Goal: Task Accomplishment & Management: Use online tool/utility

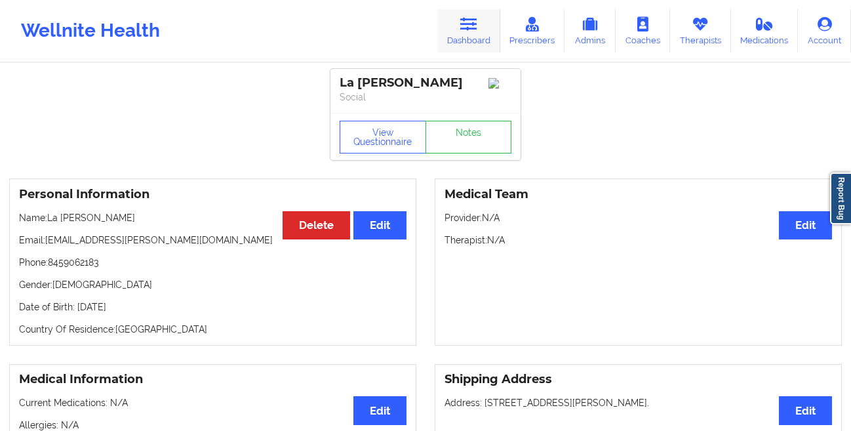
click at [461, 36] on link "Dashboard" at bounding box center [468, 30] width 63 height 43
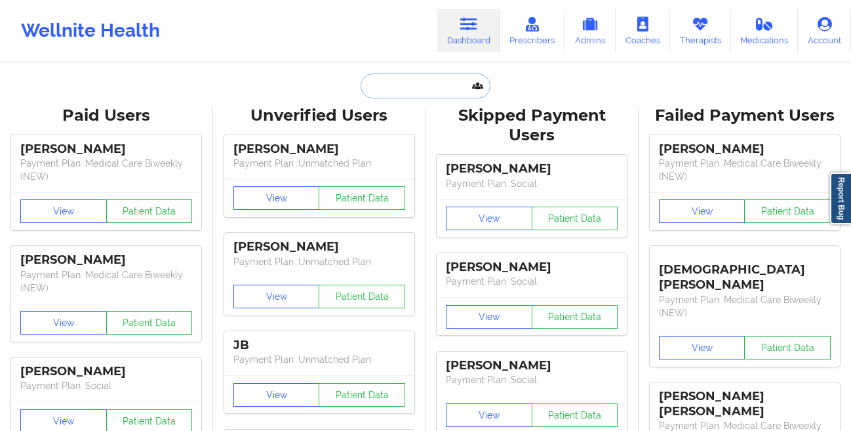
click at [387, 87] on input "text" at bounding box center [425, 85] width 130 height 25
paste input "[PERSON_NAME]"
type input "[PERSON_NAME]"
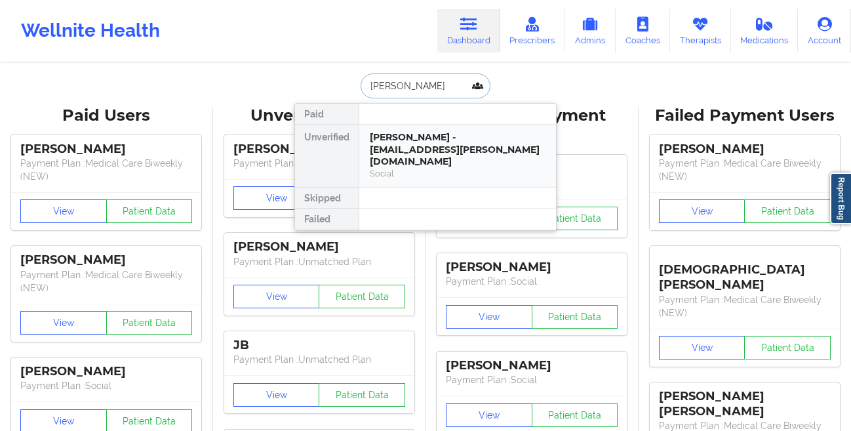
click at [376, 146] on div "[PERSON_NAME] - [EMAIL_ADDRESS][PERSON_NAME][DOMAIN_NAME]" at bounding box center [458, 149] width 176 height 37
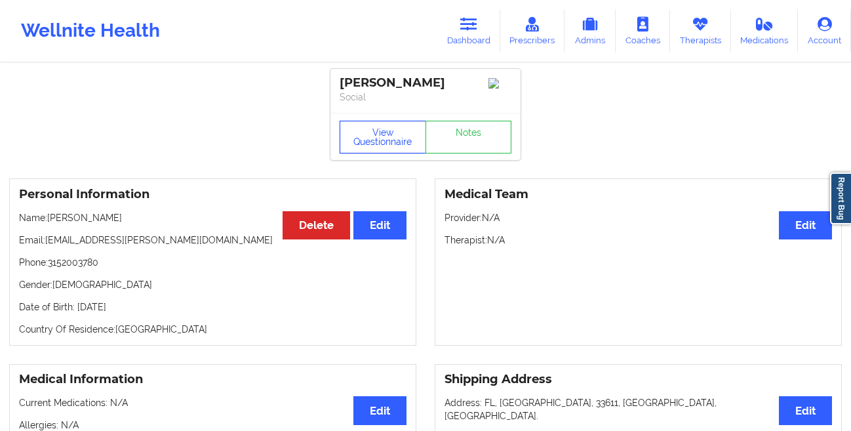
click at [372, 153] on button "View Questionnaire" at bounding box center [382, 137] width 86 height 33
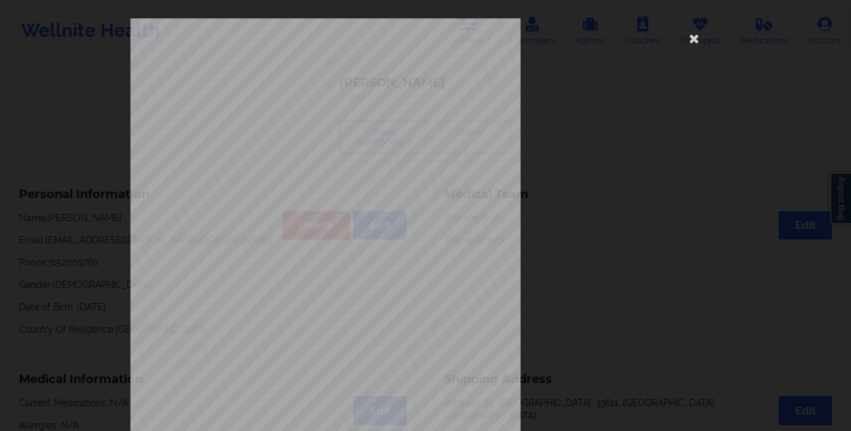
scroll to position [195, 0]
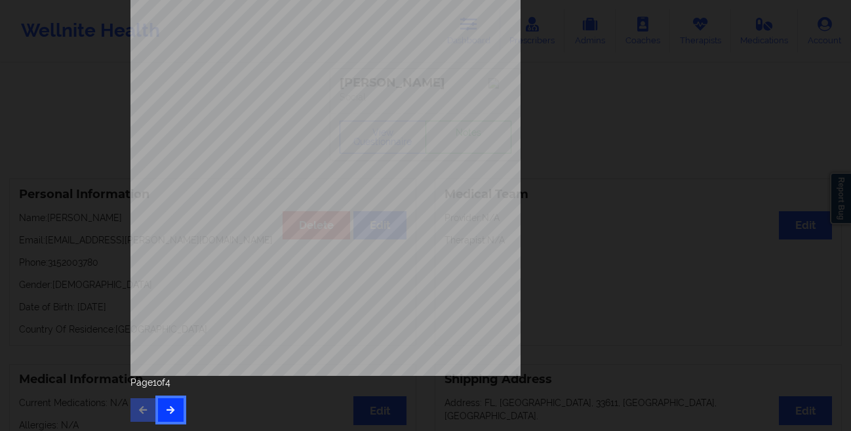
click at [165, 412] on icon "button" at bounding box center [170, 409] width 11 height 8
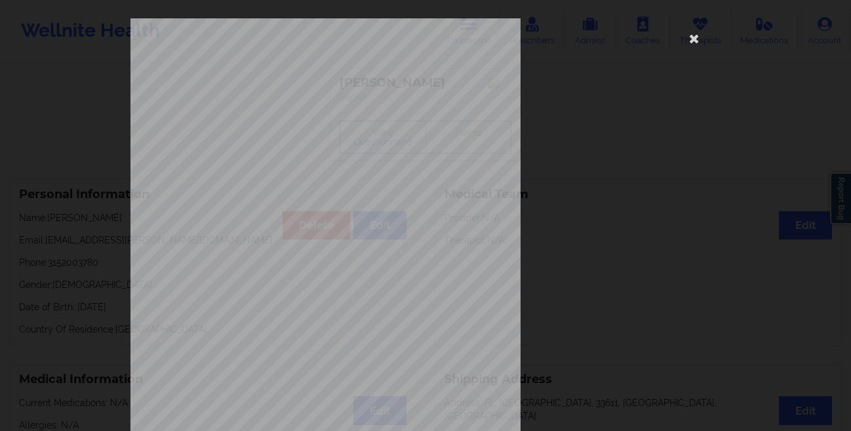
click at [25, 171] on div "This patient has not provided the type of insurance Insurance Member ID for pat…" at bounding box center [425, 215] width 851 height 431
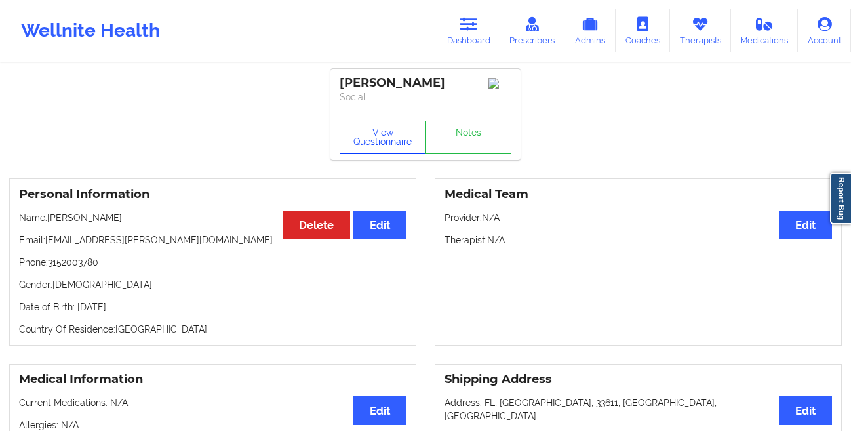
click at [373, 145] on button "View Questionnaire" at bounding box center [382, 137] width 86 height 33
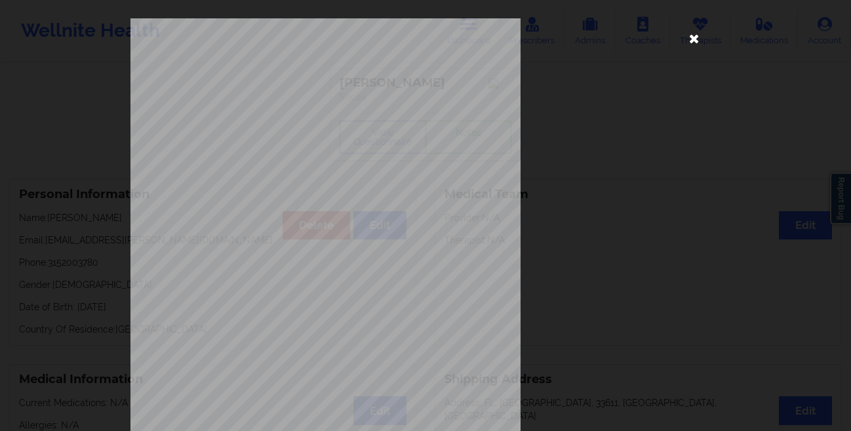
click at [693, 45] on icon at bounding box center [693, 38] width 21 height 21
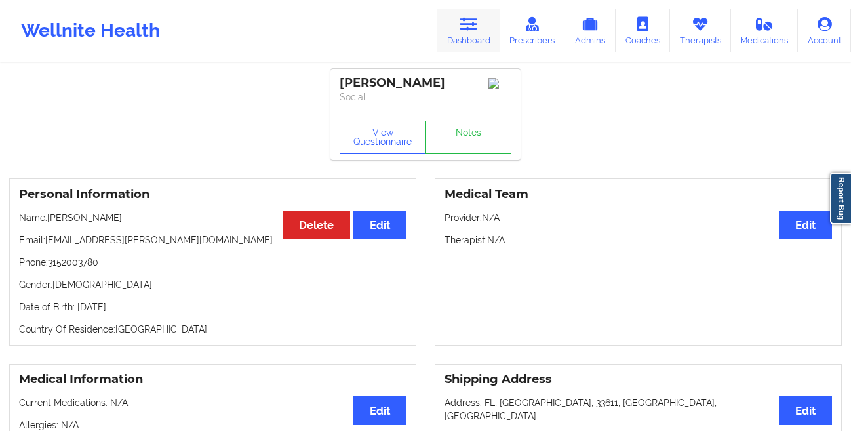
click at [467, 27] on icon at bounding box center [468, 24] width 17 height 14
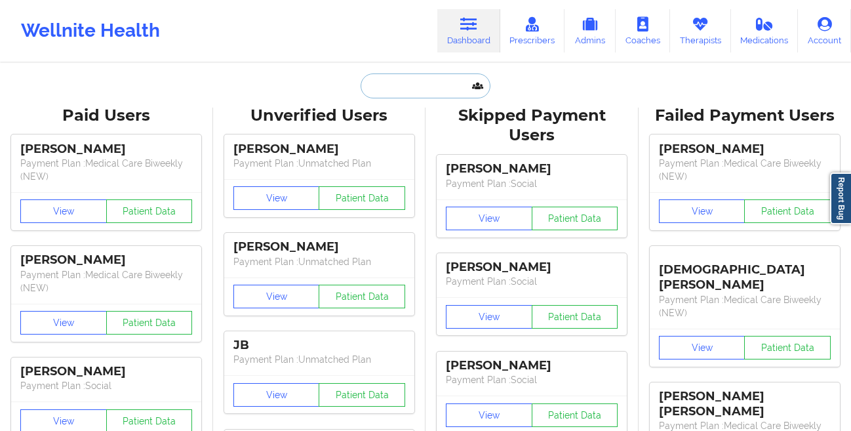
click at [415, 86] on input "text" at bounding box center [425, 85] width 130 height 25
paste input "[EMAIL_ADDRESS][DOMAIN_NAME]"
type input "[EMAIL_ADDRESS][DOMAIN_NAME]"
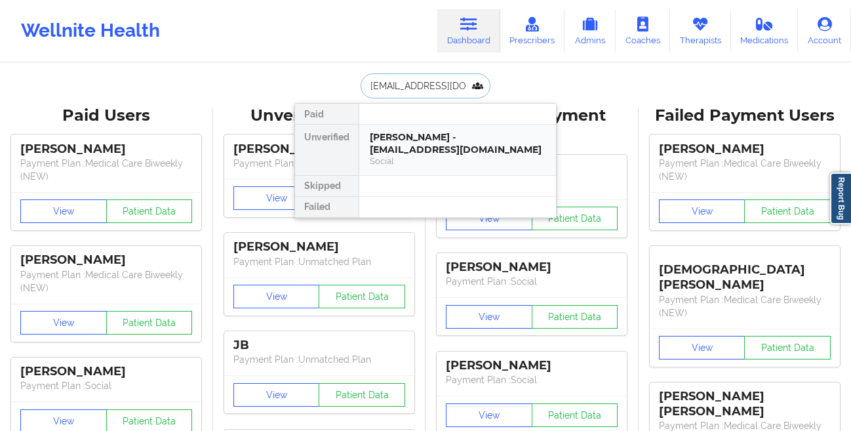
click at [387, 136] on div "[PERSON_NAME] - [EMAIL_ADDRESS][DOMAIN_NAME]" at bounding box center [458, 143] width 176 height 24
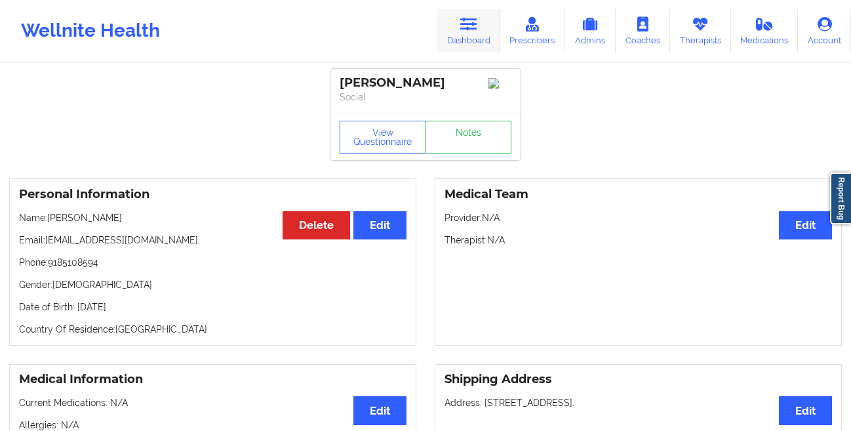
click at [469, 35] on link "Dashboard" at bounding box center [468, 30] width 63 height 43
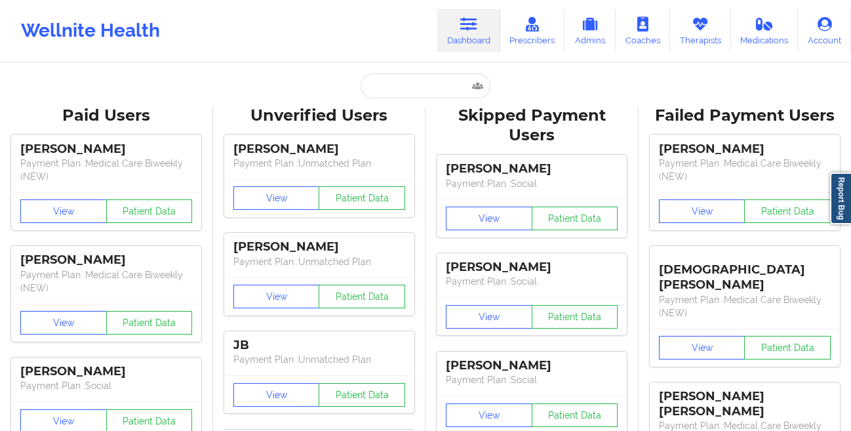
click at [389, 94] on input "text" at bounding box center [425, 85] width 130 height 25
paste input "[PERSON_NAME]"
type input "[PERSON_NAME]"
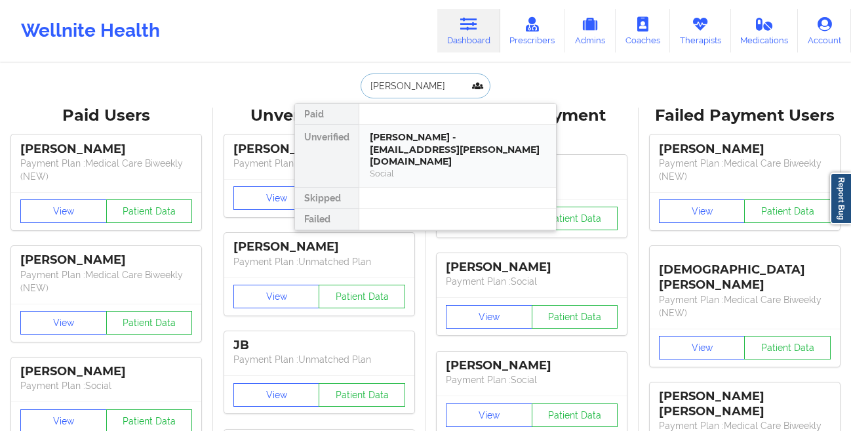
click at [394, 139] on div "[PERSON_NAME] - [EMAIL_ADDRESS][PERSON_NAME][DOMAIN_NAME]" at bounding box center [458, 149] width 176 height 37
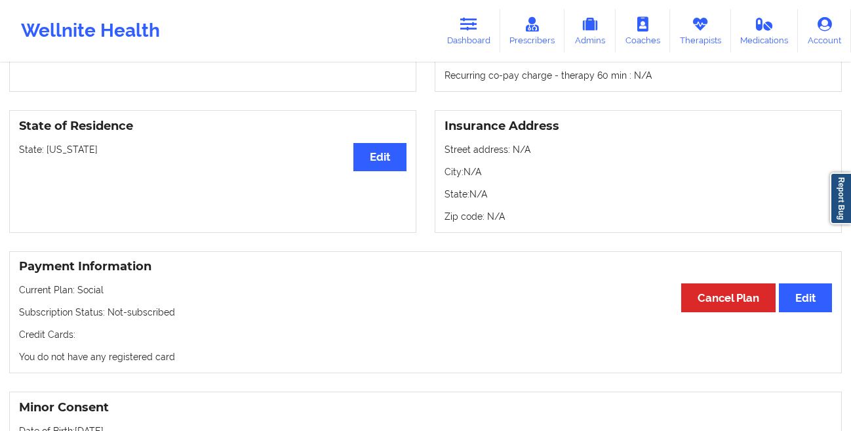
scroll to position [521, 0]
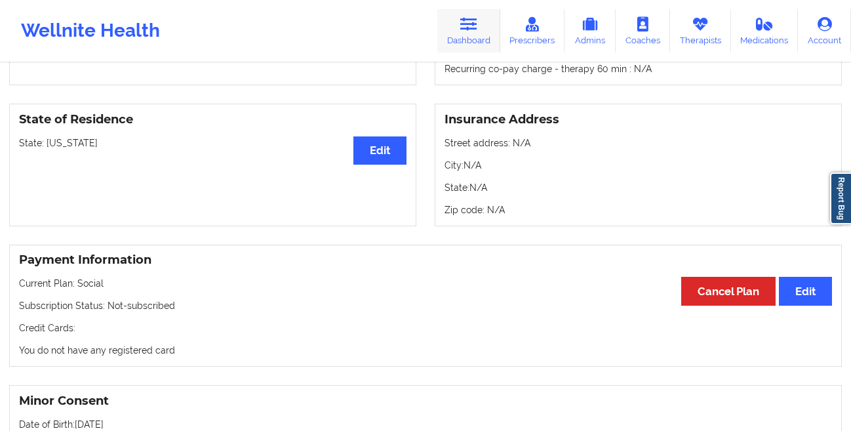
click at [470, 32] on link "Dashboard" at bounding box center [468, 30] width 63 height 43
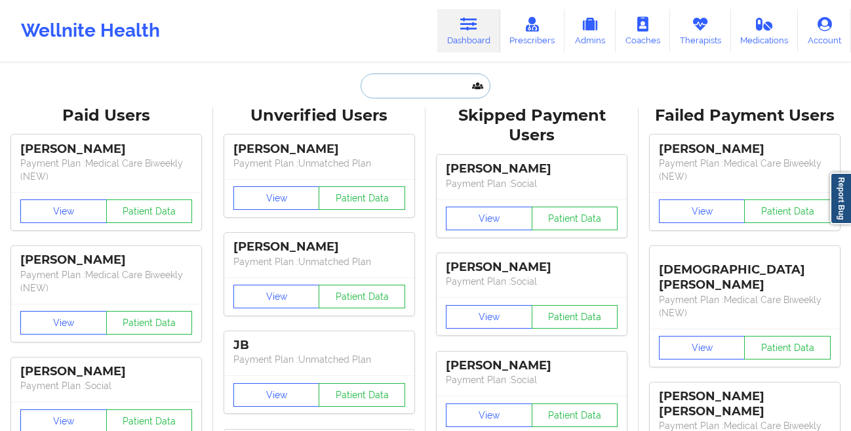
click at [413, 86] on input "text" at bounding box center [425, 85] width 130 height 25
paste input "[EMAIL_ADDRESS][DOMAIN_NAME]"
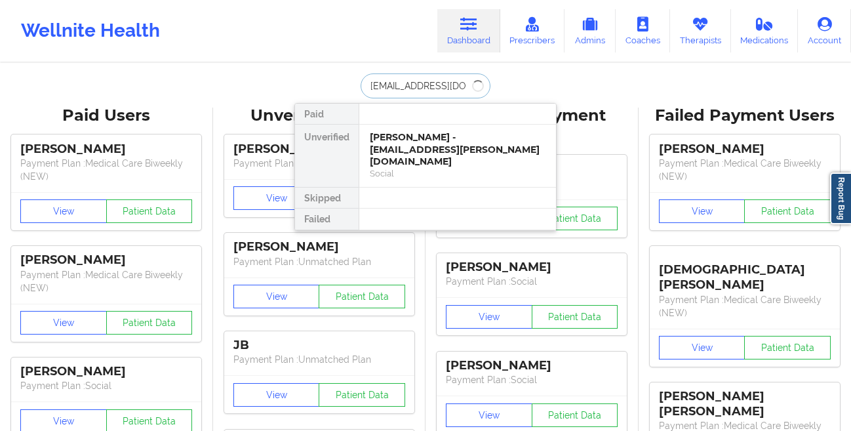
type input "[EMAIL_ADDRESS][DOMAIN_NAME]"
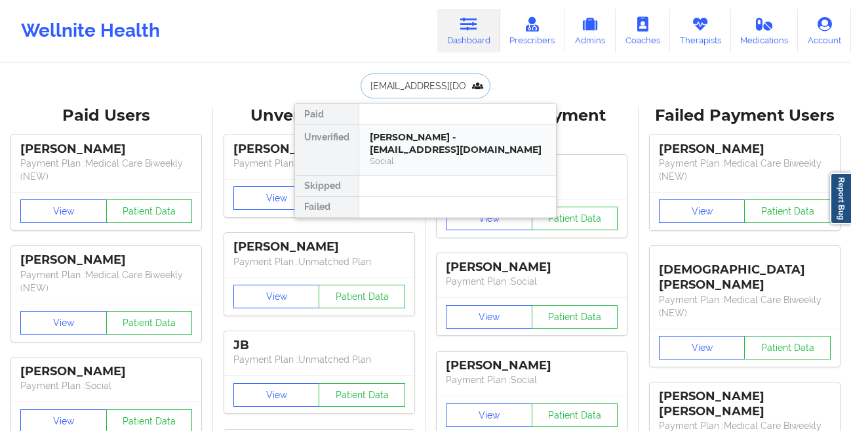
click at [391, 133] on div "[PERSON_NAME] - [EMAIL_ADDRESS][DOMAIN_NAME]" at bounding box center [458, 143] width 176 height 24
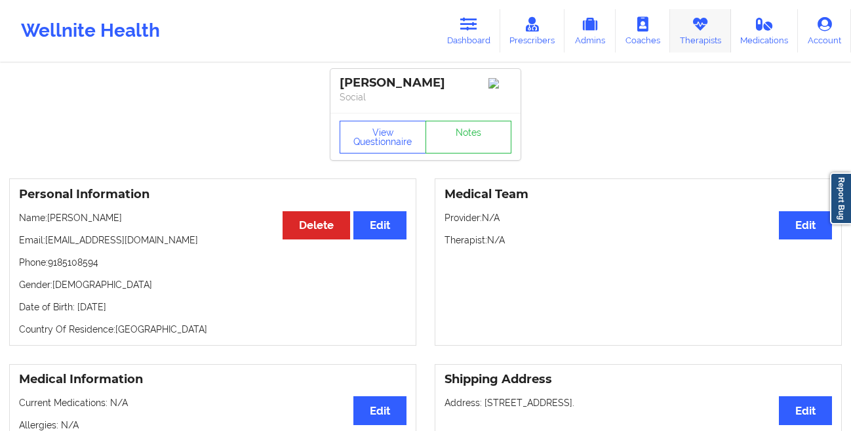
click at [693, 40] on link "Therapists" at bounding box center [700, 30] width 61 height 43
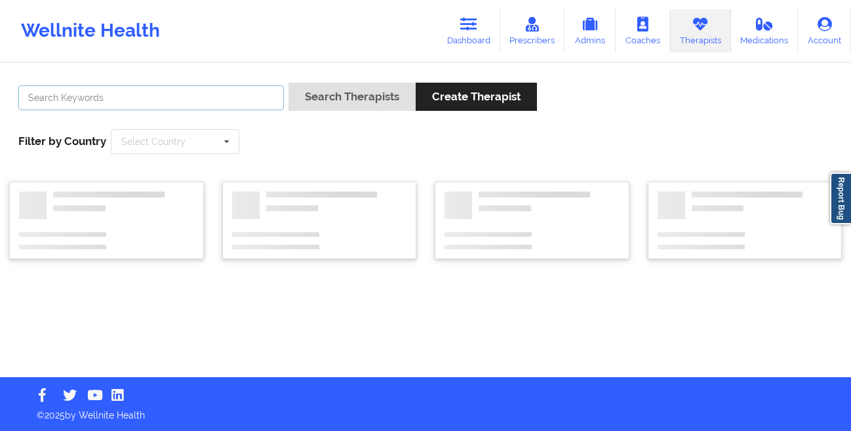
click at [157, 95] on input "text" at bounding box center [150, 97] width 265 height 25
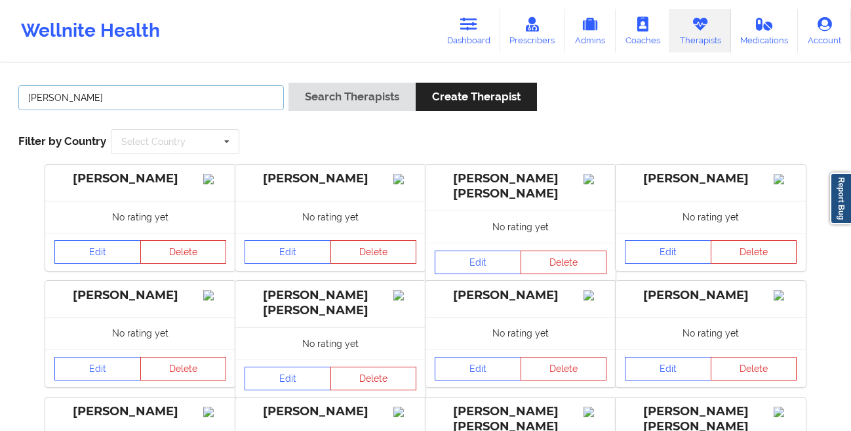
click at [288, 83] on button "Search Therapists" at bounding box center [351, 97] width 127 height 28
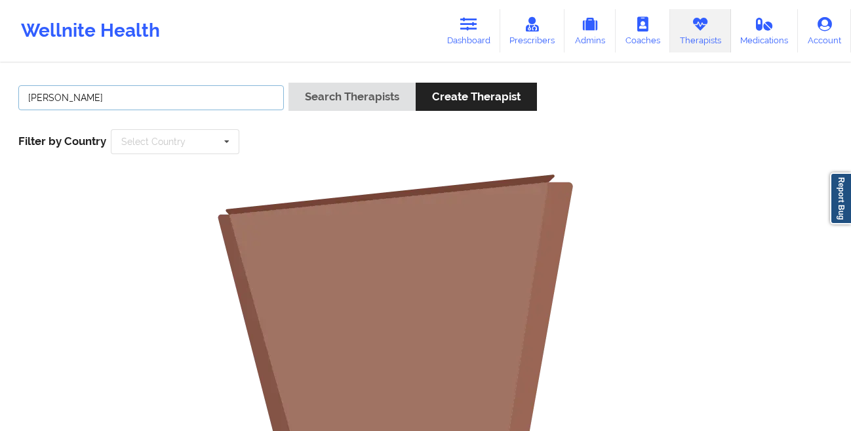
click at [96, 97] on input "[PERSON_NAME]" at bounding box center [150, 97] width 265 height 25
type input "[PERSON_NAME]"
click at [288, 83] on button "Search Therapists" at bounding box center [351, 97] width 127 height 28
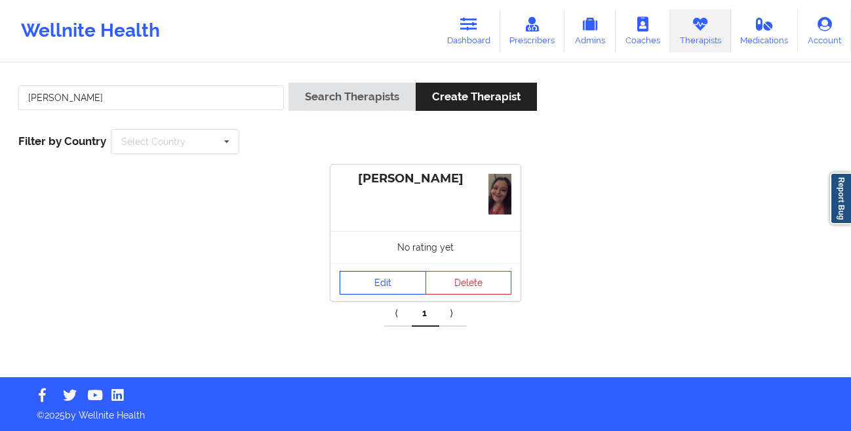
click at [374, 284] on link "Edit" at bounding box center [382, 283] width 86 height 24
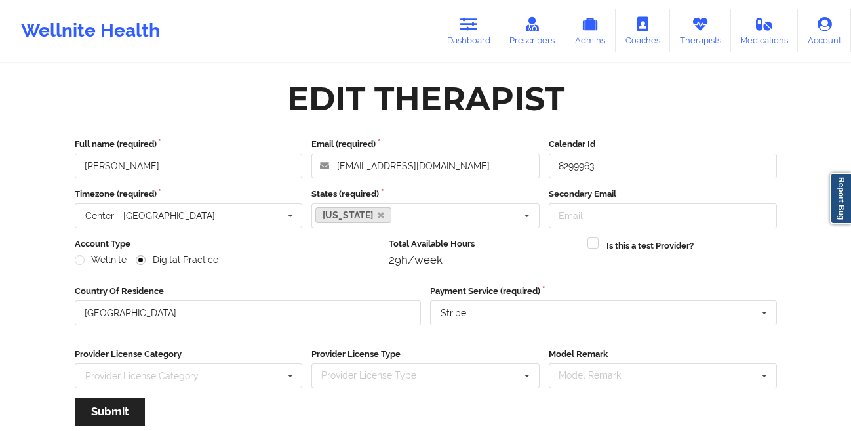
scroll to position [157, 0]
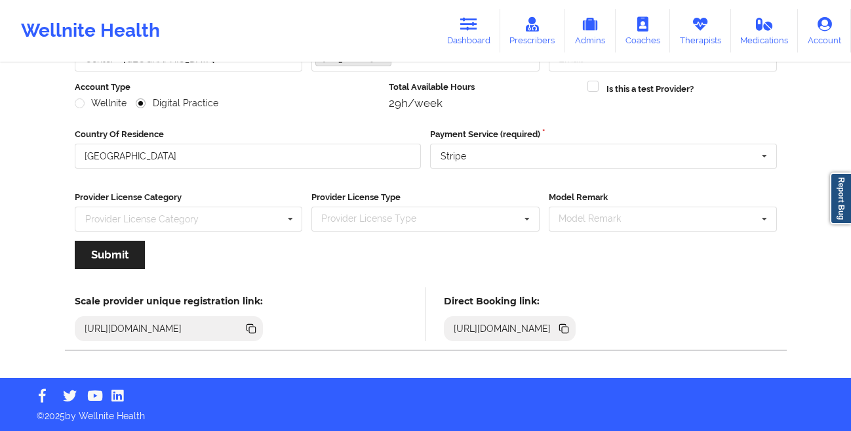
click at [565, 328] on icon at bounding box center [562, 327] width 7 height 7
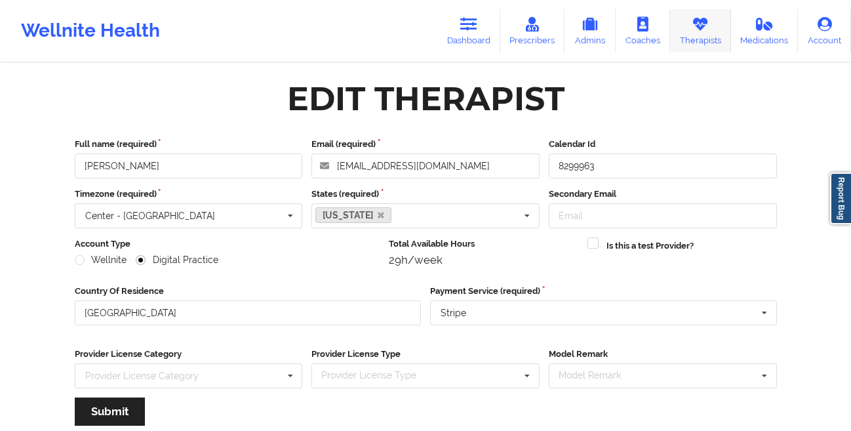
click at [692, 34] on link "Therapists" at bounding box center [700, 30] width 61 height 43
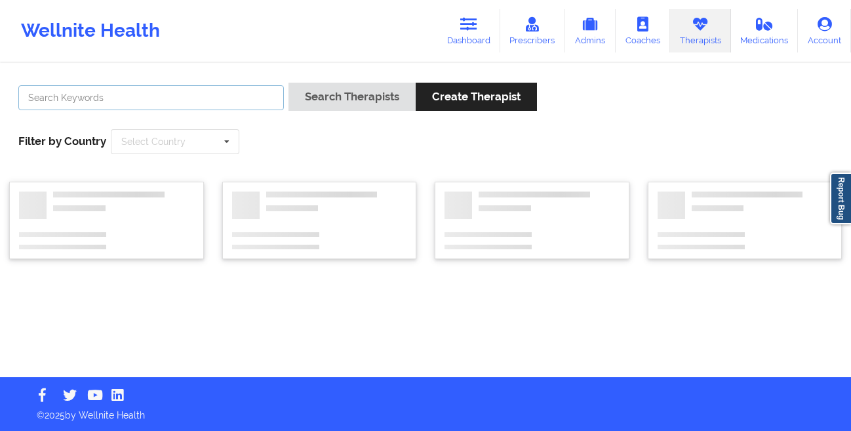
click at [172, 92] on input "text" at bounding box center [150, 97] width 265 height 25
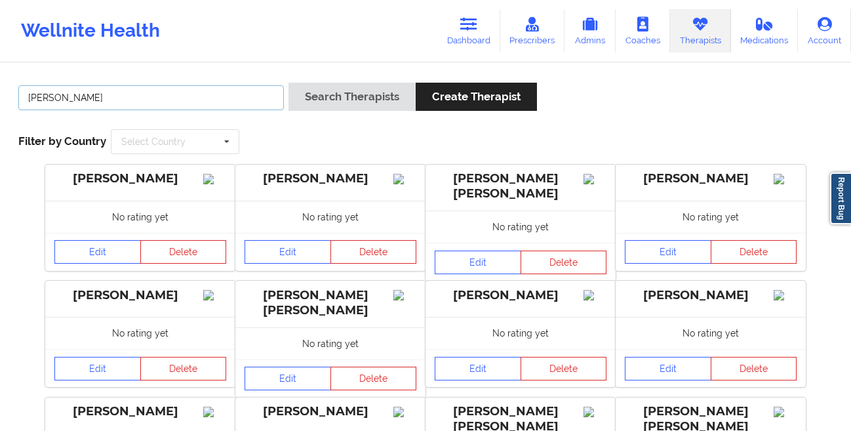
type input "[PERSON_NAME]"
click at [462, 37] on link "Dashboard" at bounding box center [468, 30] width 63 height 43
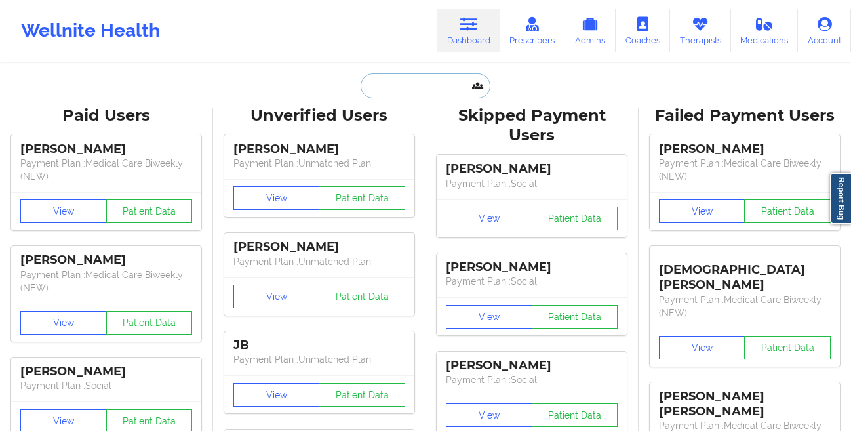
click at [375, 83] on input "text" at bounding box center [425, 85] width 130 height 25
paste input "La [PERSON_NAME]"
type input "La [PERSON_NAME]"
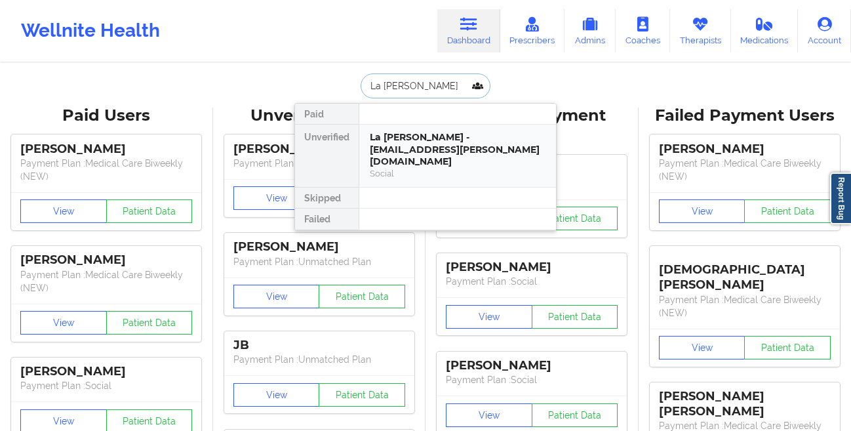
click at [381, 145] on div "La [PERSON_NAME] - [EMAIL_ADDRESS][PERSON_NAME][DOMAIN_NAME]" at bounding box center [458, 149] width 176 height 37
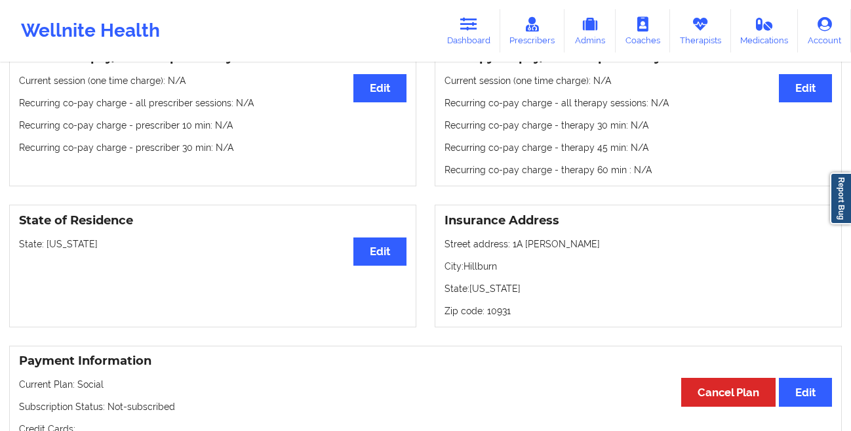
scroll to position [180, 0]
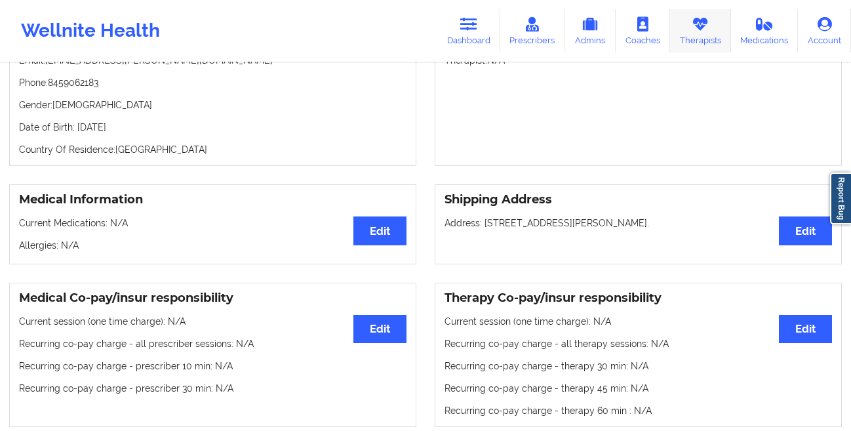
click at [697, 22] on icon at bounding box center [699, 24] width 17 height 14
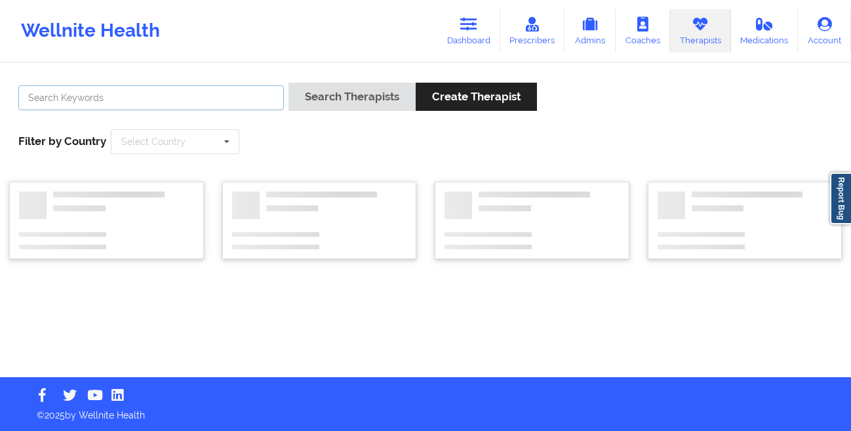
click at [243, 92] on input "text" at bounding box center [150, 97] width 265 height 25
paste input "[PERSON_NAME]-"
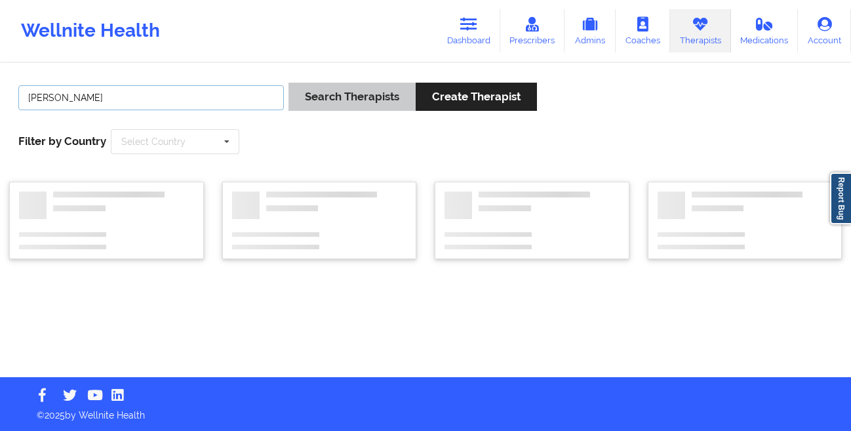
type input "[PERSON_NAME]"
click at [301, 93] on button "Search Therapists" at bounding box center [351, 97] width 127 height 28
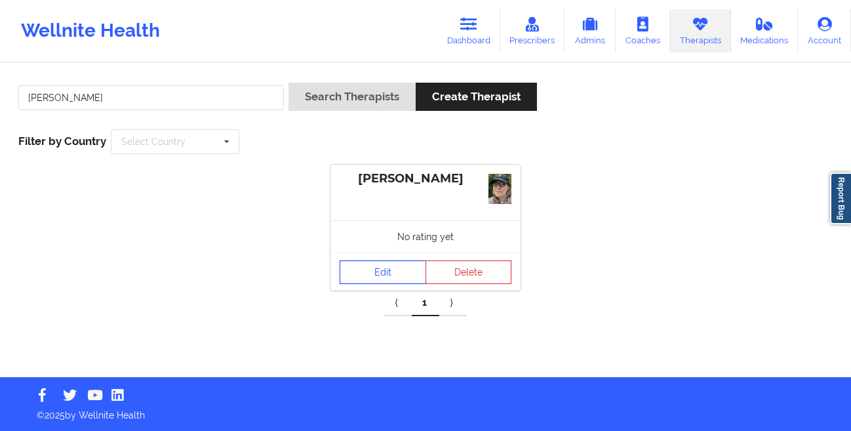
click at [357, 273] on link "Edit" at bounding box center [382, 272] width 86 height 24
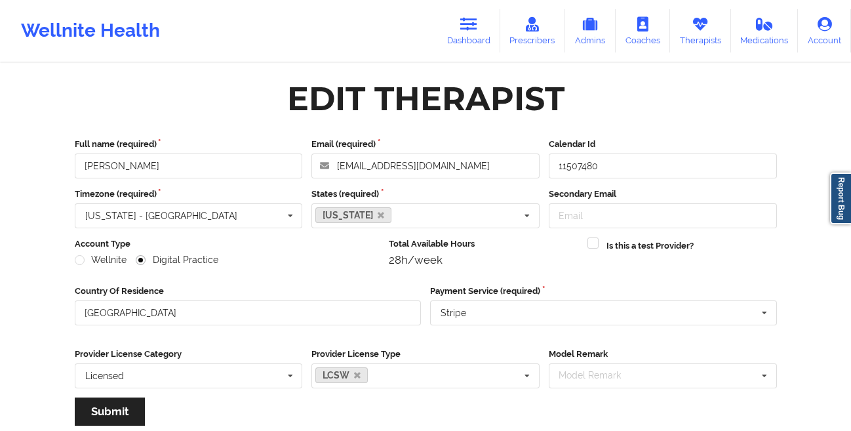
scroll to position [269, 0]
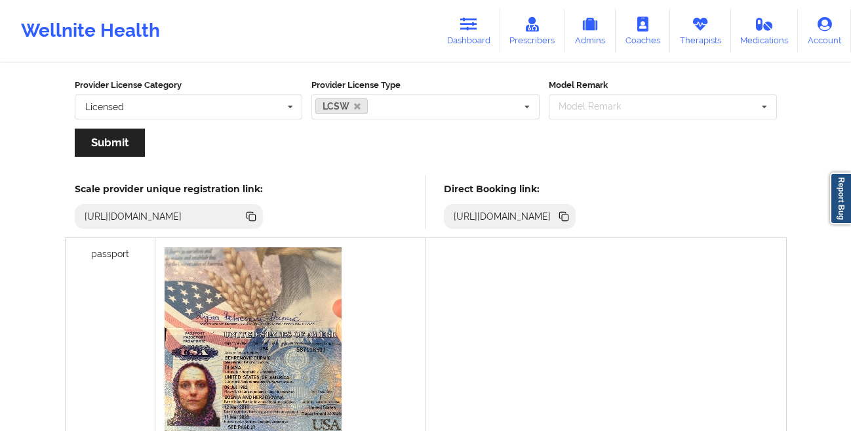
click at [568, 219] on icon at bounding box center [565, 217] width 7 height 7
click at [565, 217] on icon at bounding box center [562, 215] width 7 height 7
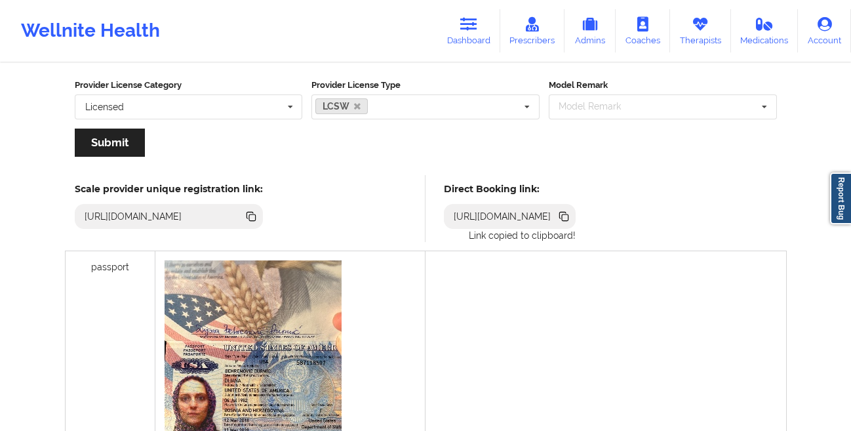
scroll to position [0, 0]
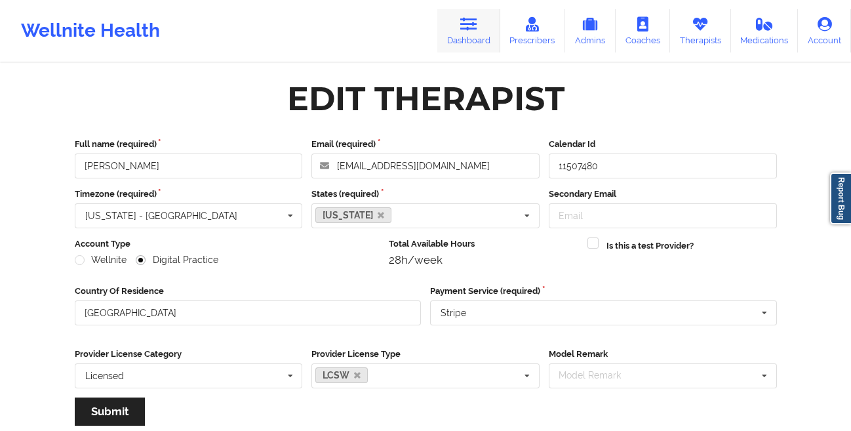
click at [472, 24] on icon at bounding box center [468, 24] width 17 height 14
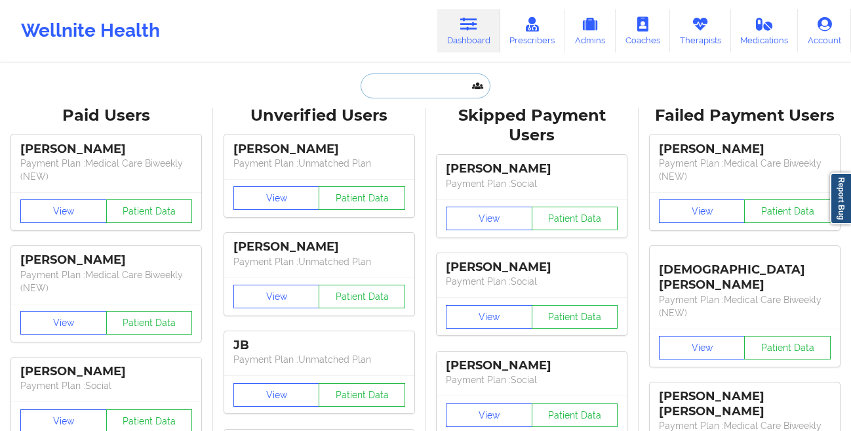
click at [431, 84] on input "text" at bounding box center [425, 85] width 130 height 25
paste input "[EMAIL_ADDRESS][DOMAIN_NAME]"
type input "[EMAIL_ADDRESS][DOMAIN_NAME]"
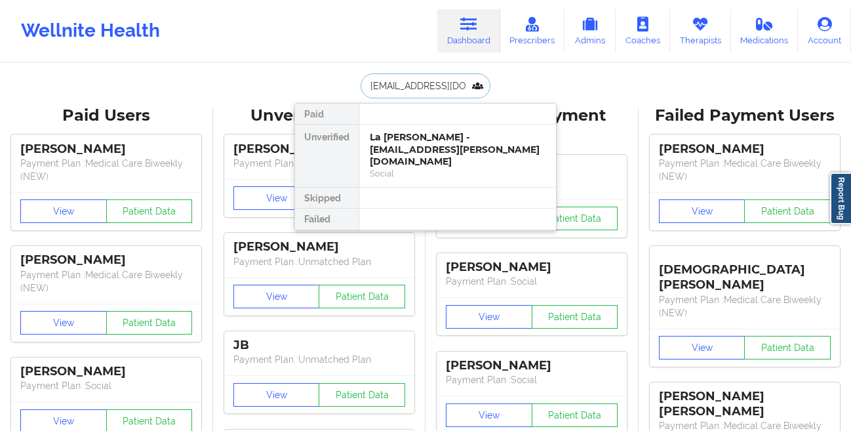
scroll to position [0, 9]
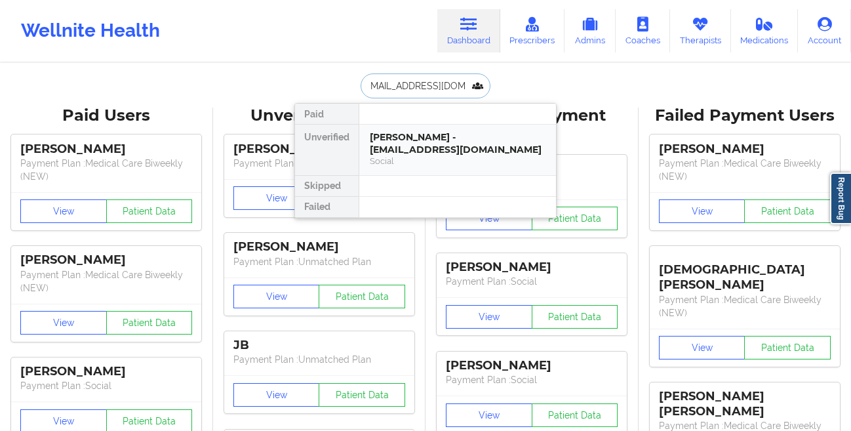
click at [423, 144] on div "[PERSON_NAME] - [EMAIL_ADDRESS][DOMAIN_NAME]" at bounding box center [458, 143] width 176 height 24
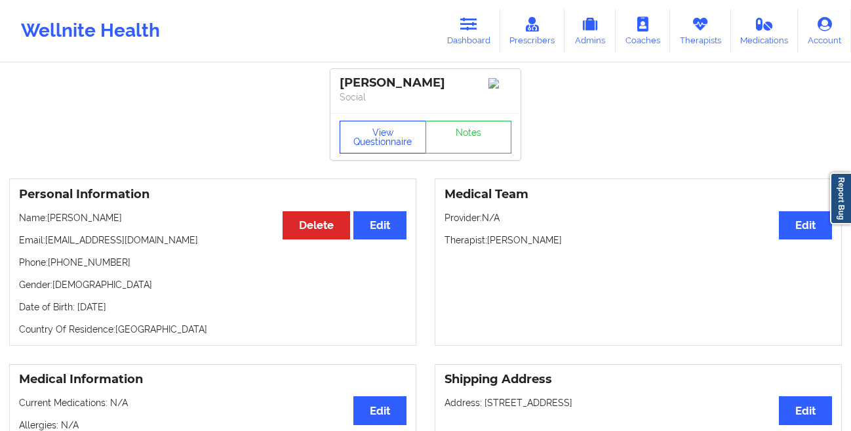
click at [383, 151] on button "View Questionnaire" at bounding box center [382, 137] width 86 height 33
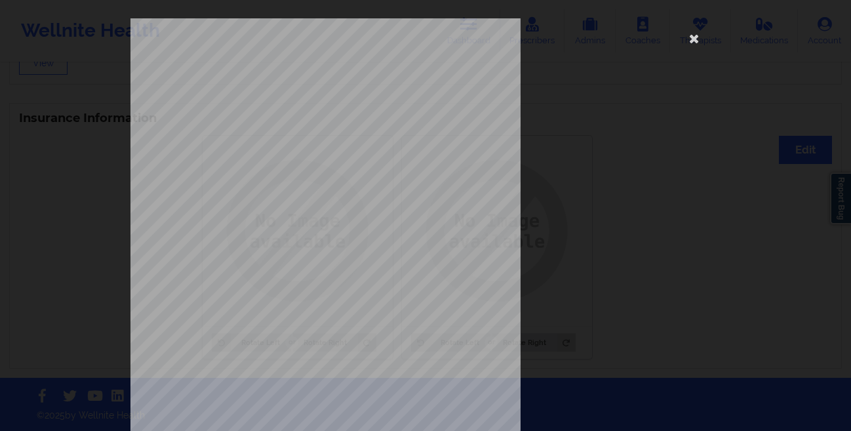
scroll to position [195, 0]
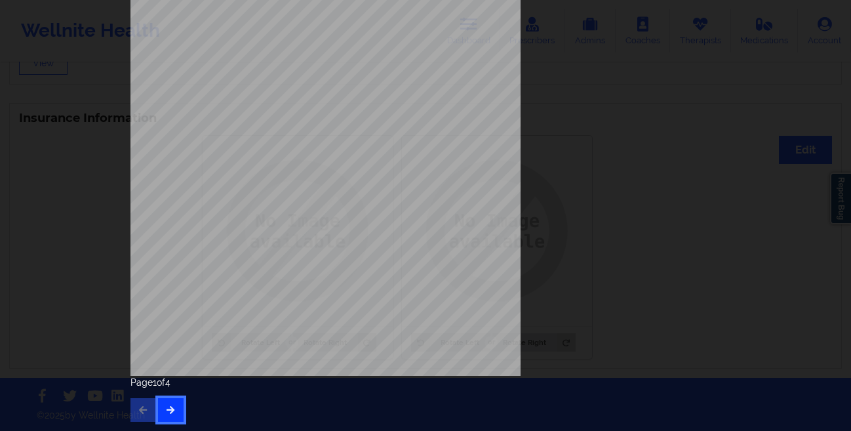
click at [170, 411] on icon "button" at bounding box center [170, 409] width 11 height 8
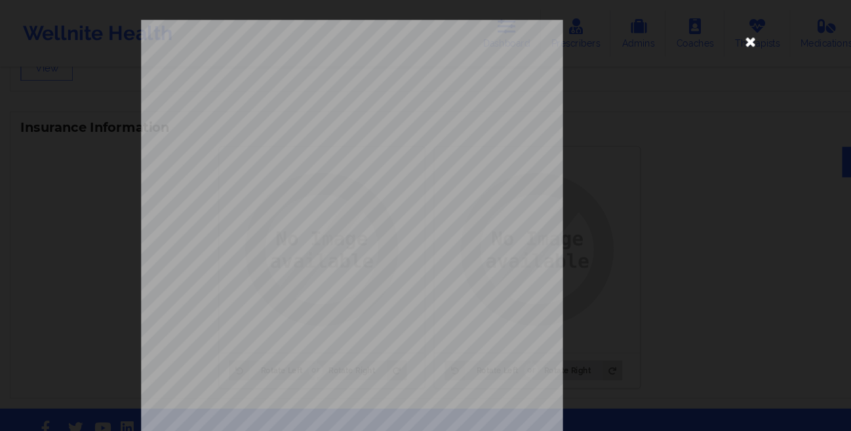
click at [686, 46] on icon at bounding box center [693, 38] width 21 height 21
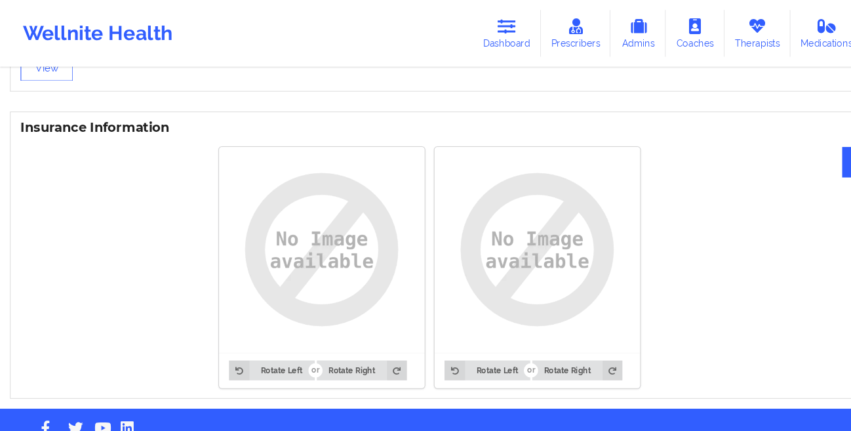
scroll to position [938, 0]
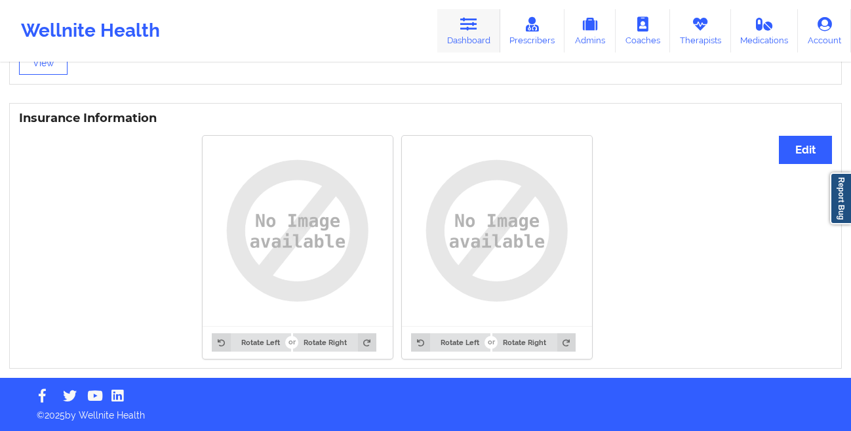
click at [470, 34] on link "Dashboard" at bounding box center [468, 30] width 63 height 43
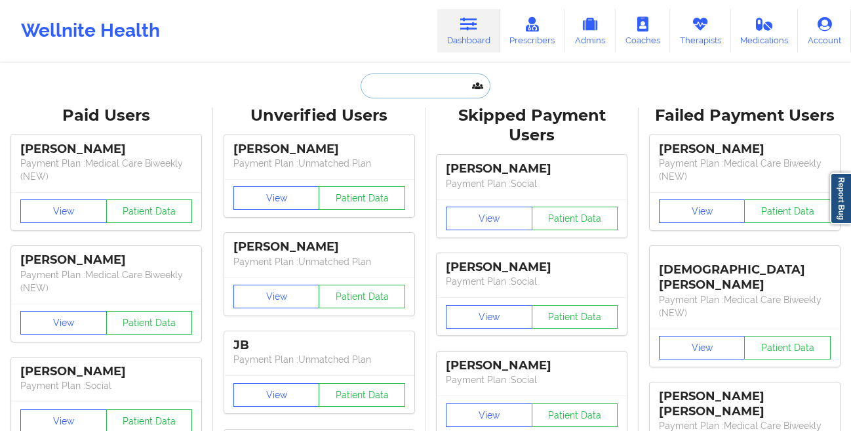
click at [381, 82] on input "text" at bounding box center [425, 85] width 130 height 25
paste input "[PHONE_NUMBER]"
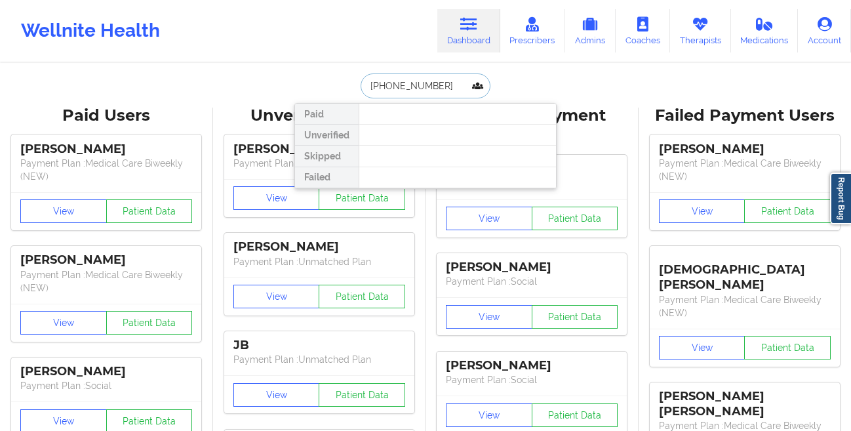
paste input "Faith D’Lamater-[PERSON_NAME]"
type input "Faith D’Lamater-[PERSON_NAME]"
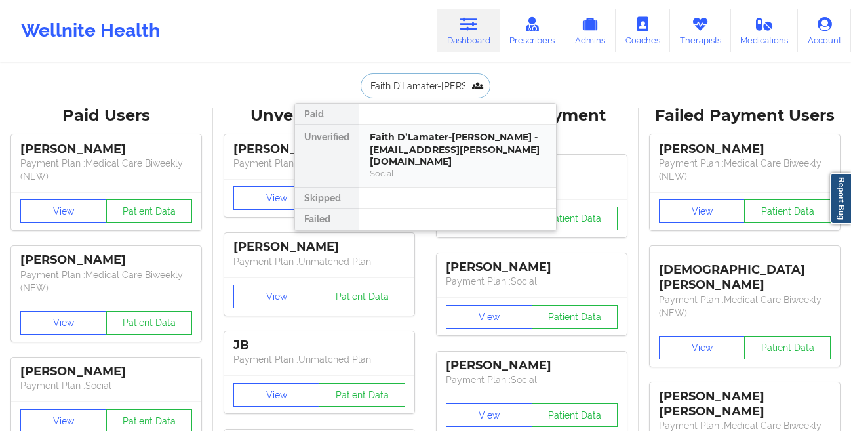
click at [411, 134] on div "Faith D’Lamater-[PERSON_NAME] - [EMAIL_ADDRESS][PERSON_NAME][DOMAIN_NAME]" at bounding box center [458, 149] width 176 height 37
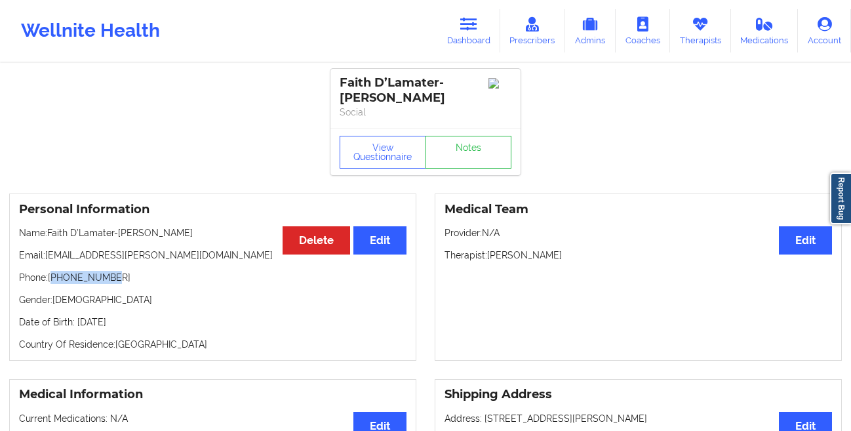
drag, startPoint x: 155, startPoint y: 266, endPoint x: 55, endPoint y: 263, distance: 99.6
click at [55, 271] on p "Phone: [PHONE_NUMBER]" at bounding box center [212, 277] width 387 height 13
copy p "16462635225"
click at [460, 36] on link "Dashboard" at bounding box center [468, 30] width 63 height 43
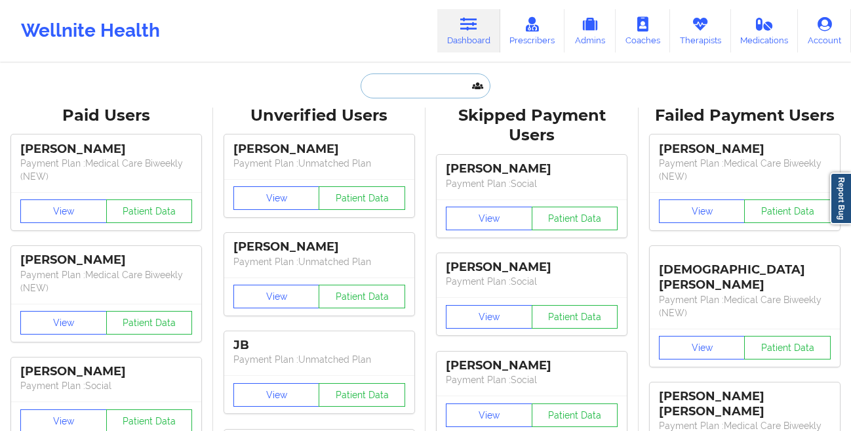
click at [368, 92] on input "text" at bounding box center [425, 85] width 130 height 25
paste input "16462635225"
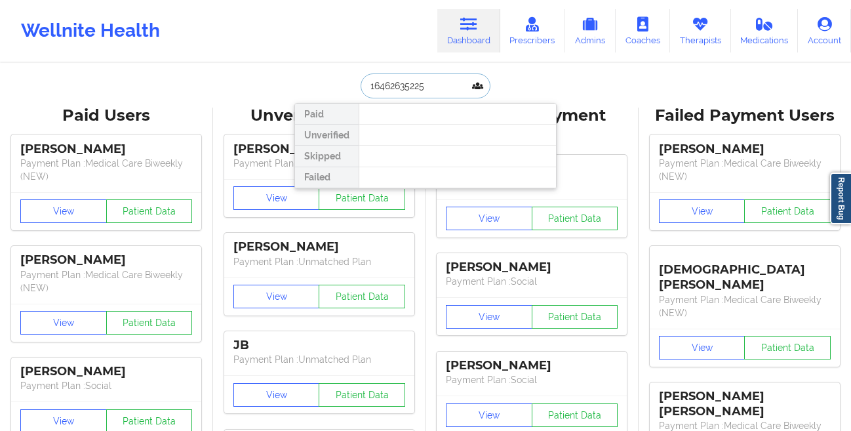
type input "16462635225"
click at [401, 149] on div at bounding box center [456, 155] width 197 height 21
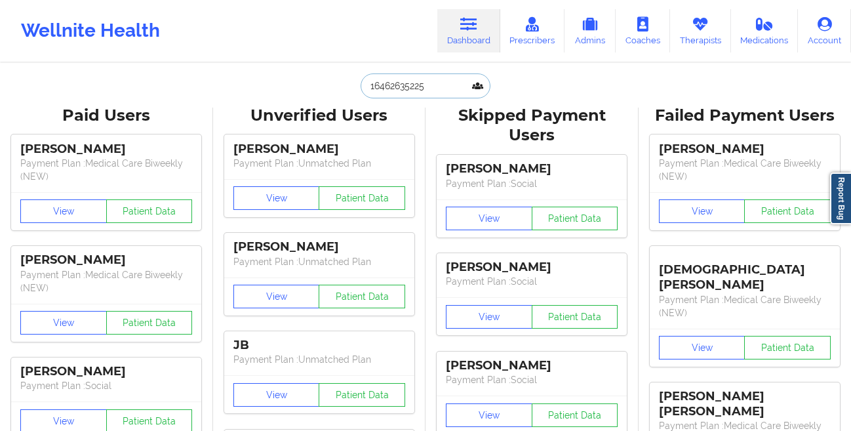
drag, startPoint x: 435, startPoint y: 89, endPoint x: 275, endPoint y: 90, distance: 160.5
type input "f"
paste input "16462635225"
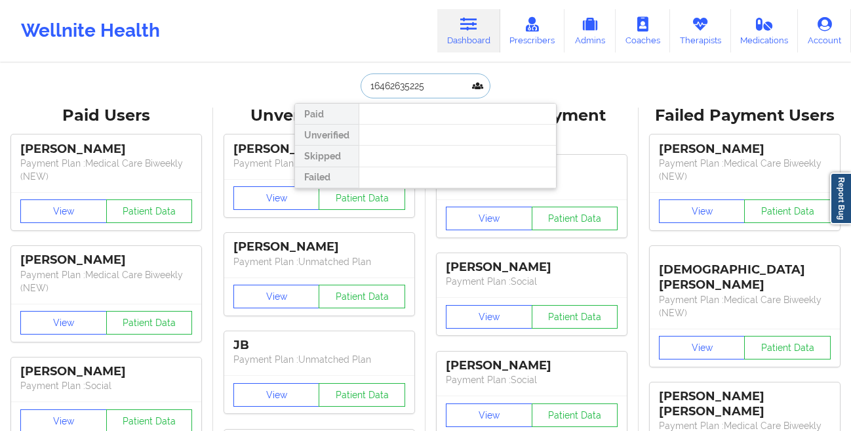
type input "1646263522"
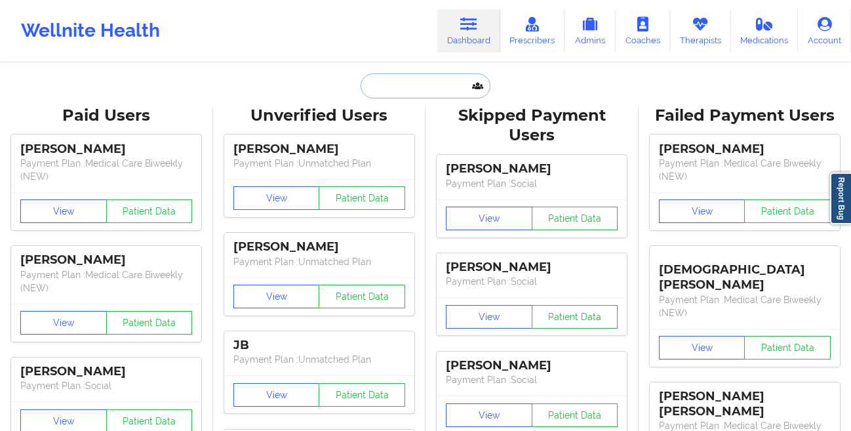
paste input "Faith D’Lamater-[PERSON_NAME]"
type input "Faith D’Lamater-[PERSON_NAME]"
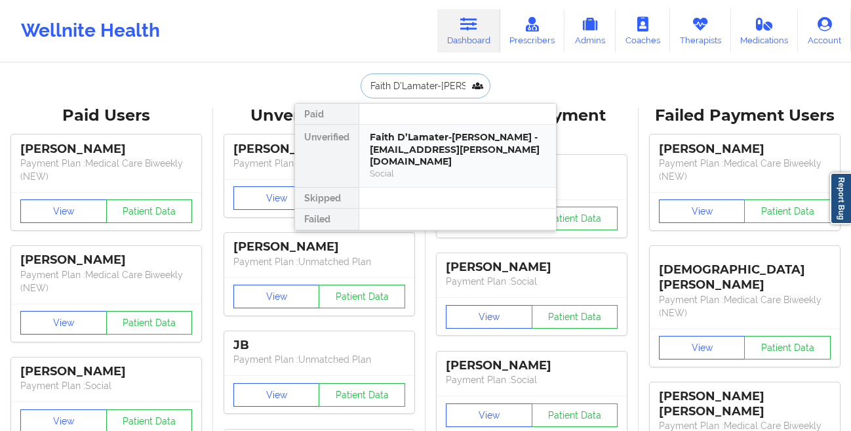
click at [413, 128] on div "Faith D’Lamater-[PERSON_NAME] - [EMAIL_ADDRESS][PERSON_NAME][DOMAIN_NAME] Social" at bounding box center [457, 156] width 197 height 62
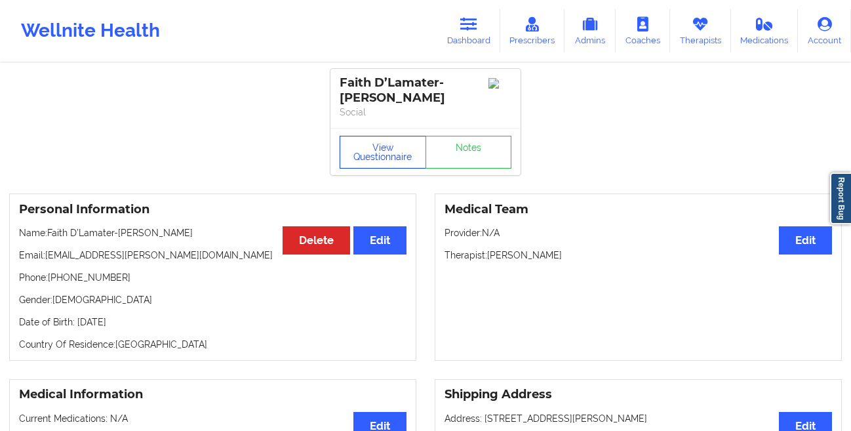
click at [370, 137] on button "View Questionnaire" at bounding box center [382, 152] width 86 height 33
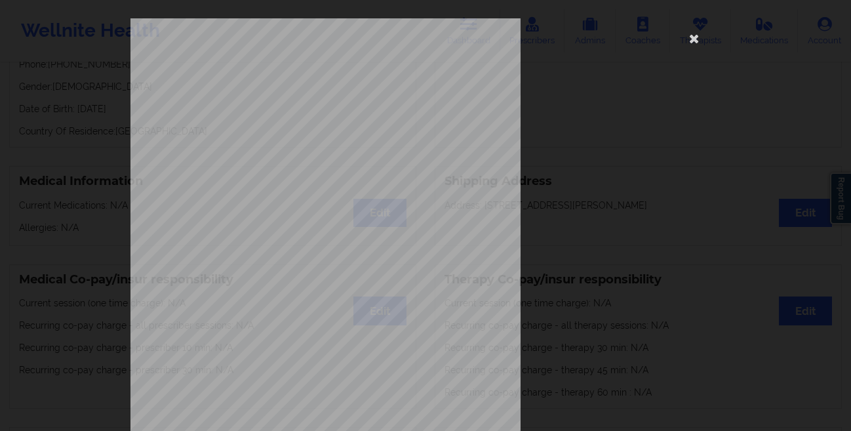
scroll to position [195, 0]
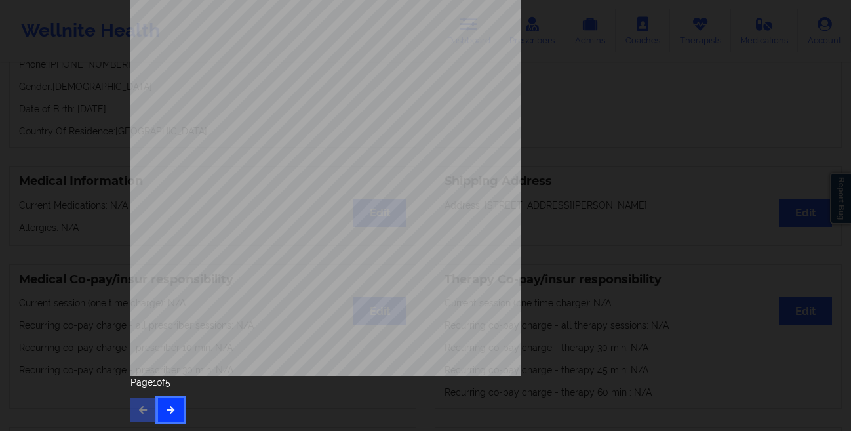
click at [165, 405] on icon "button" at bounding box center [170, 409] width 11 height 8
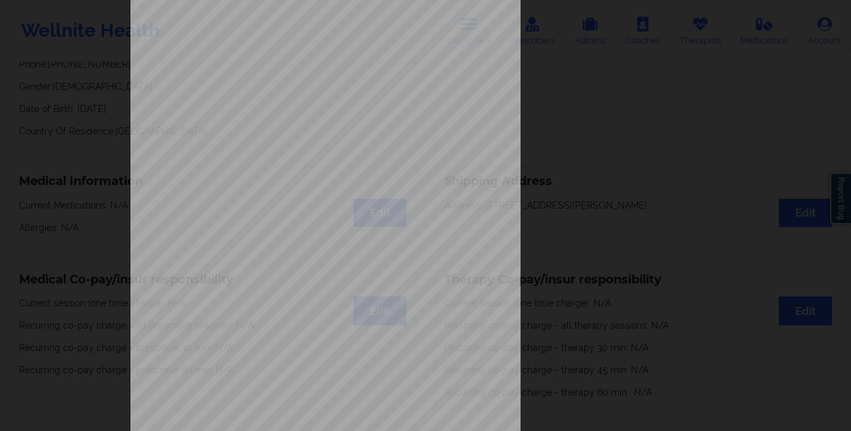
scroll to position [0, 0]
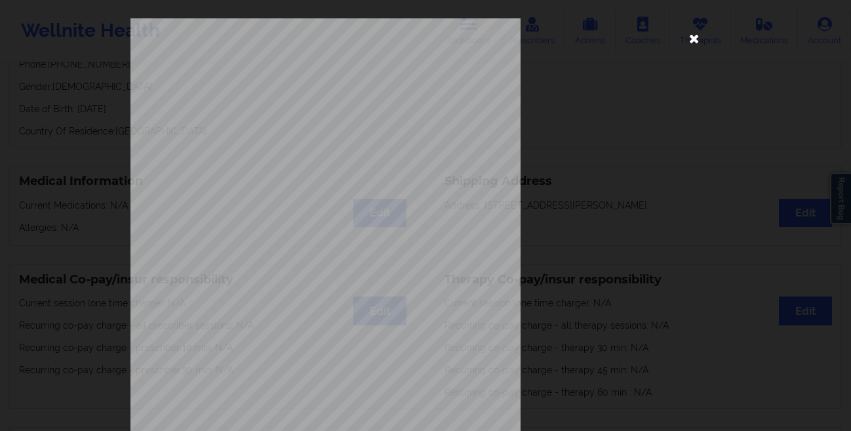
click at [687, 43] on icon at bounding box center [693, 38] width 21 height 21
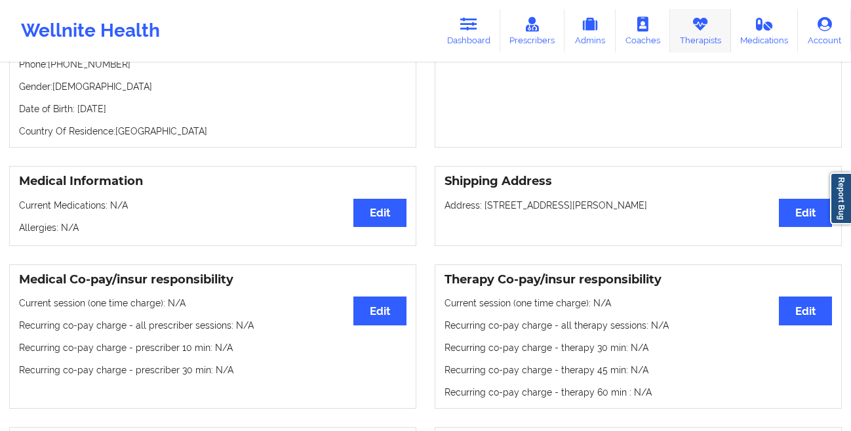
click at [691, 40] on link "Therapists" at bounding box center [700, 30] width 61 height 43
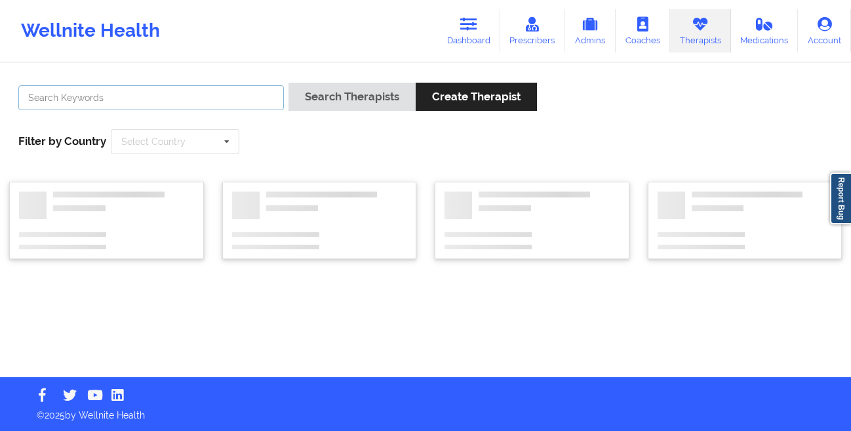
click at [214, 98] on input "text" at bounding box center [150, 97] width 265 height 25
paste input "Dashima Green"
type input "Dashima Green"
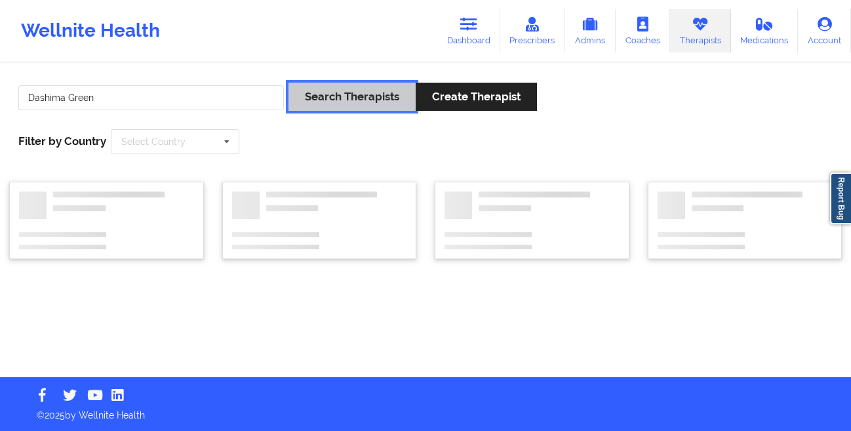
click at [324, 94] on button "Search Therapists" at bounding box center [351, 97] width 127 height 28
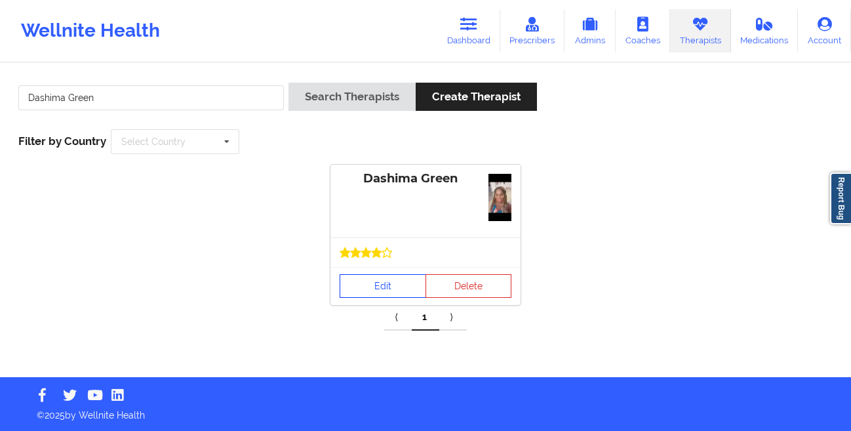
click at [360, 283] on link "Edit" at bounding box center [382, 286] width 86 height 24
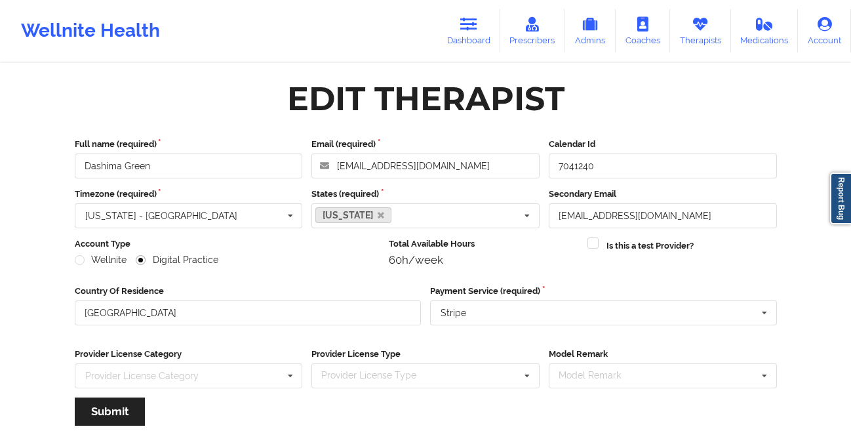
scroll to position [157, 0]
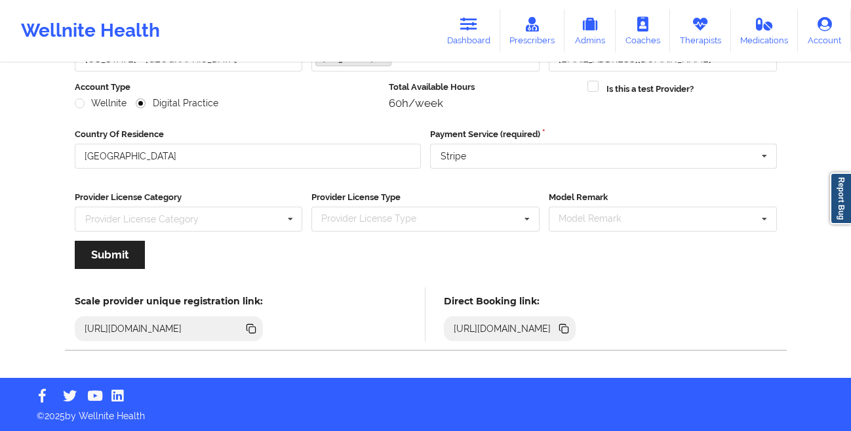
click at [568, 328] on icon at bounding box center [565, 329] width 7 height 7
click at [693, 34] on link "Therapists" at bounding box center [700, 30] width 61 height 43
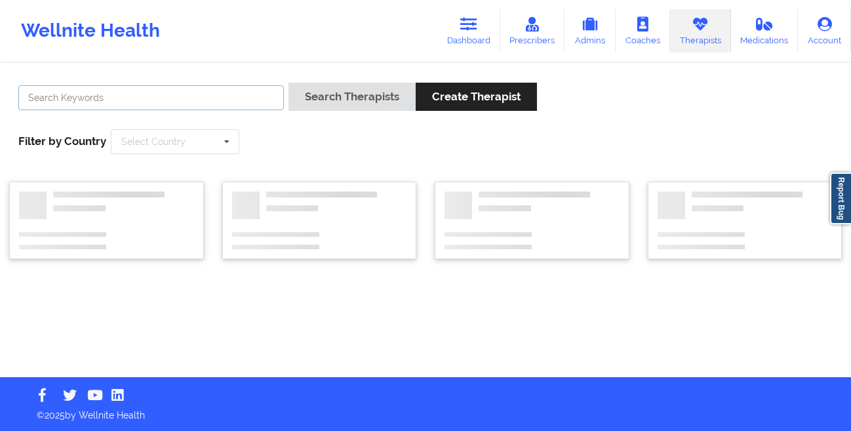
click at [250, 103] on input "text" at bounding box center [150, 97] width 265 height 25
paste input "[PERSON_NAME]"
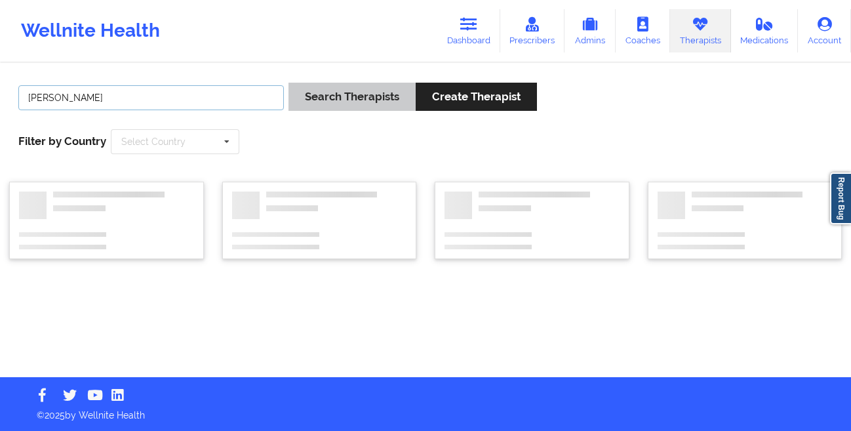
type input "[PERSON_NAME]"
click at [307, 99] on button "Search Therapists" at bounding box center [351, 97] width 127 height 28
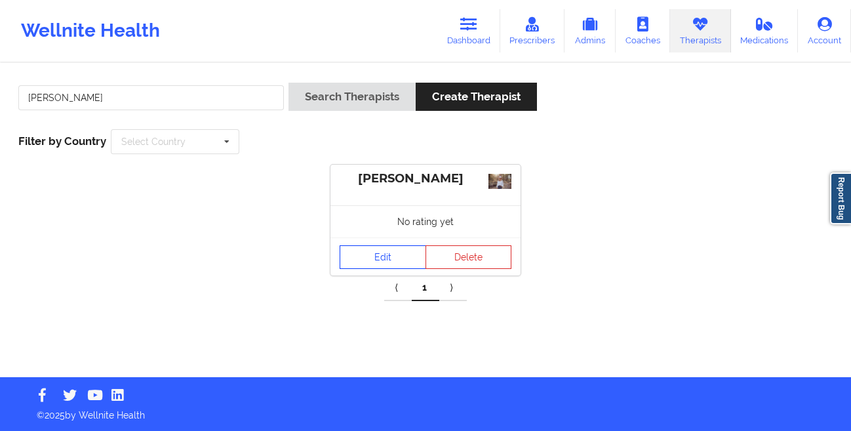
click at [373, 254] on link "Edit" at bounding box center [382, 257] width 86 height 24
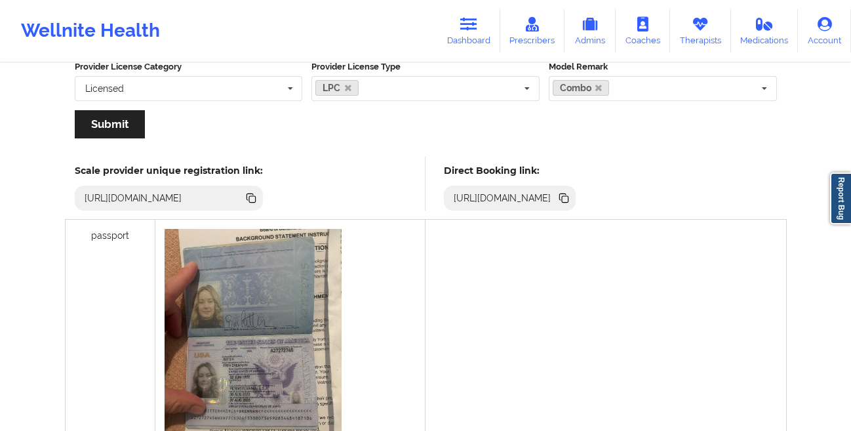
scroll to position [366, 0]
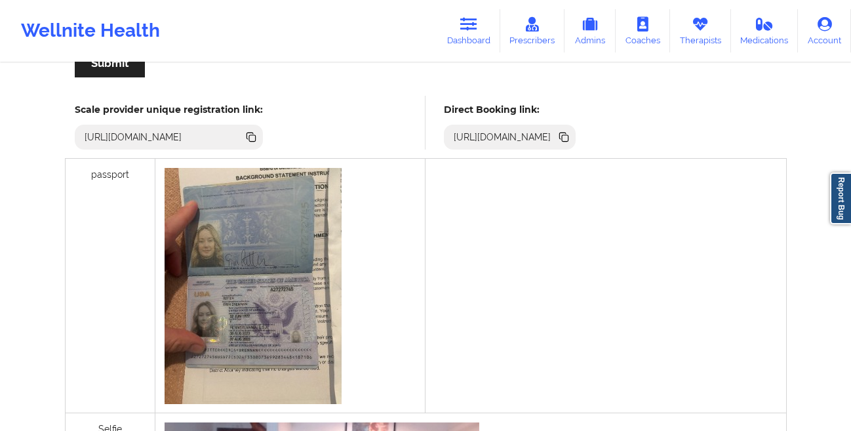
click at [568, 138] on icon at bounding box center [565, 138] width 7 height 7
click at [471, 42] on link "Dashboard" at bounding box center [468, 30] width 63 height 43
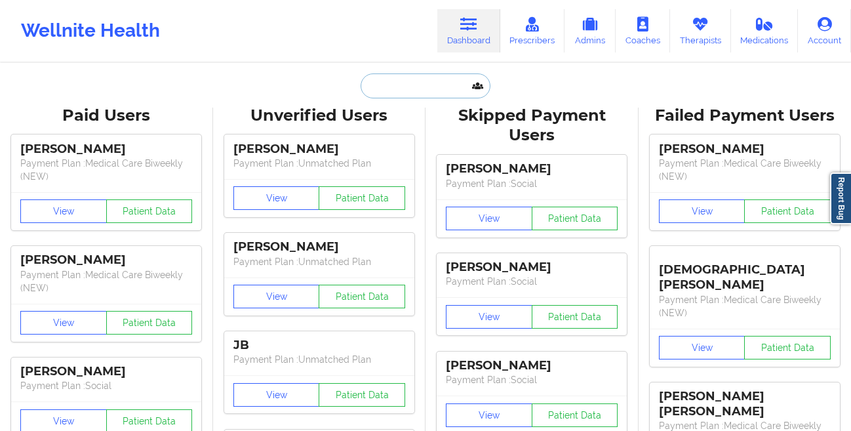
drag, startPoint x: 410, startPoint y: 89, endPoint x: 410, endPoint y: 82, distance: 7.2
click at [410, 90] on input "text" at bounding box center [425, 85] width 130 height 25
paste input "[PERSON_NAME]"
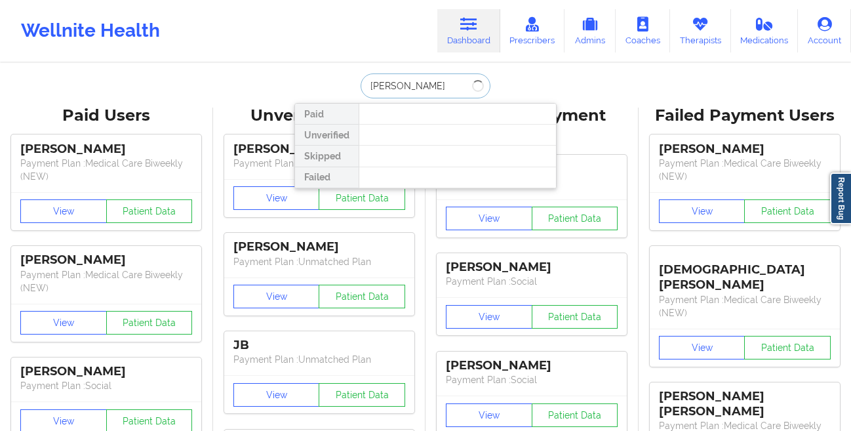
type input "[PERSON_NAME]"
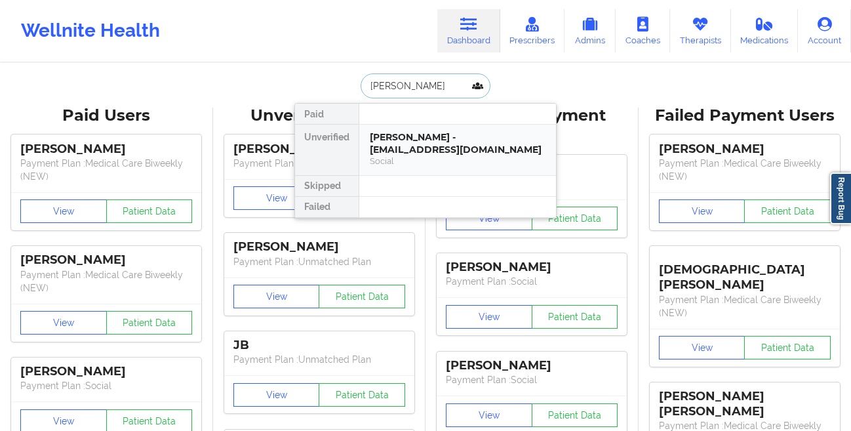
click at [428, 141] on div "[PERSON_NAME] - [EMAIL_ADDRESS][DOMAIN_NAME]" at bounding box center [458, 143] width 176 height 24
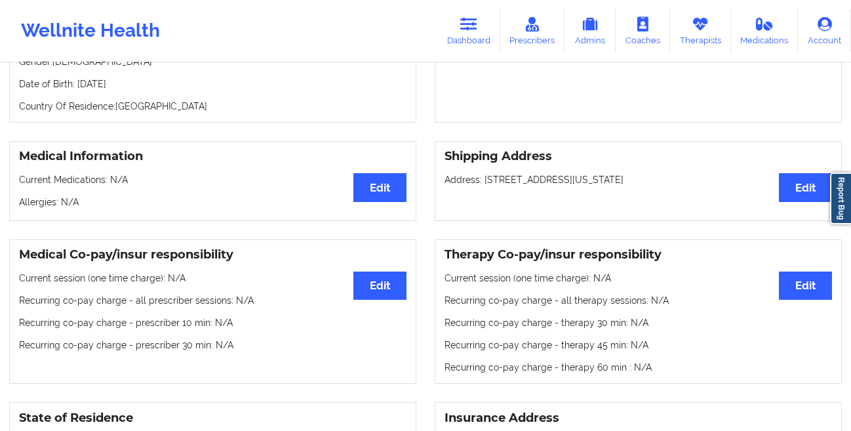
scroll to position [31, 0]
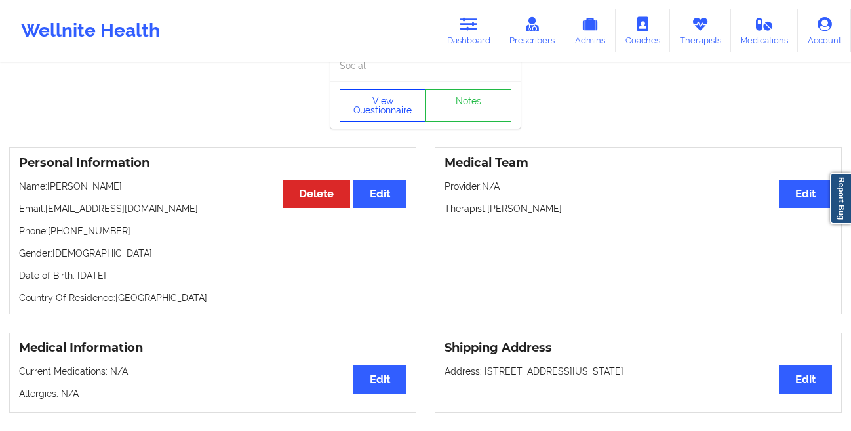
click at [355, 117] on button "View Questionnaire" at bounding box center [382, 105] width 86 height 33
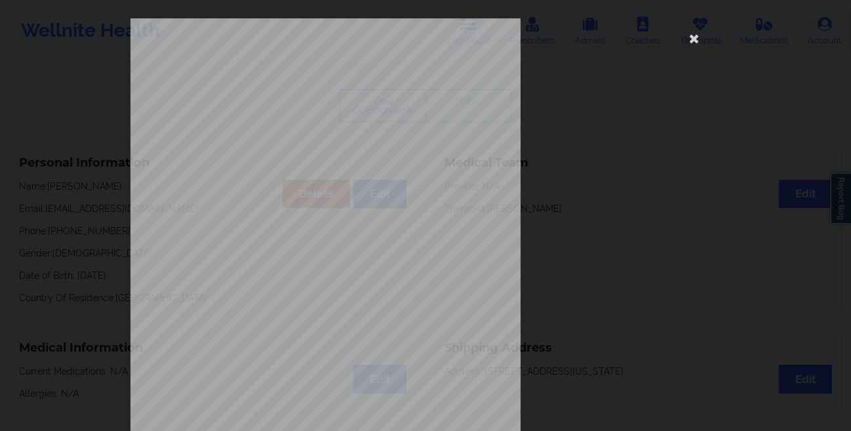
scroll to position [195, 0]
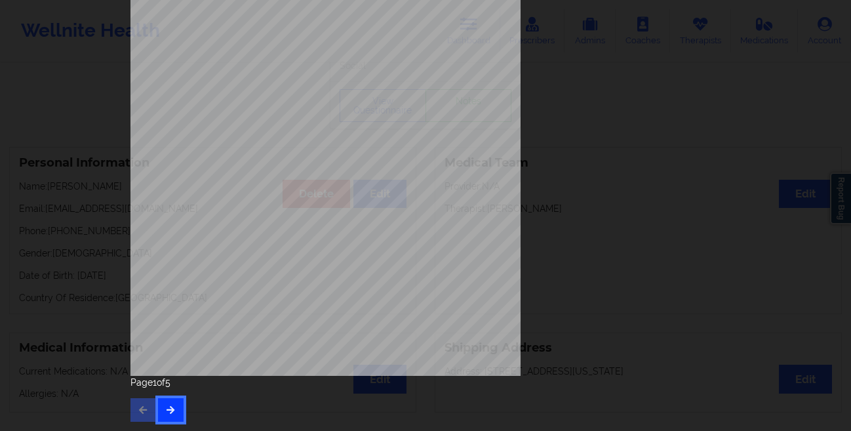
click at [161, 410] on button "button" at bounding box center [171, 410] width 26 height 24
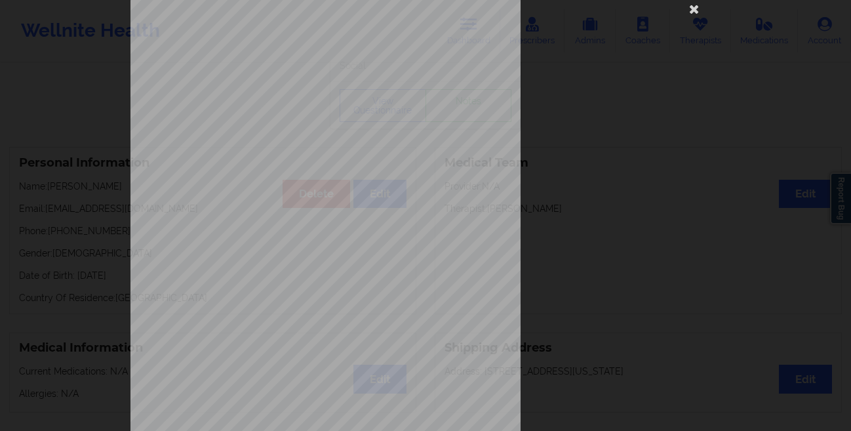
scroll to position [31, 0]
click at [693, 13] on icon at bounding box center [693, 7] width 21 height 21
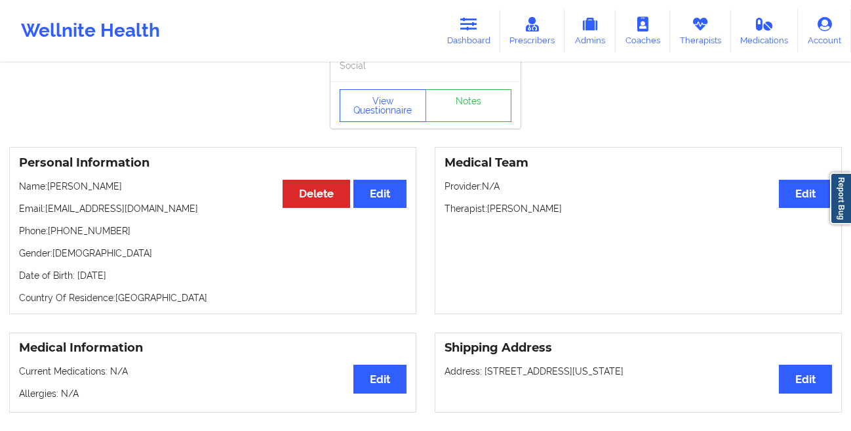
scroll to position [0, 0]
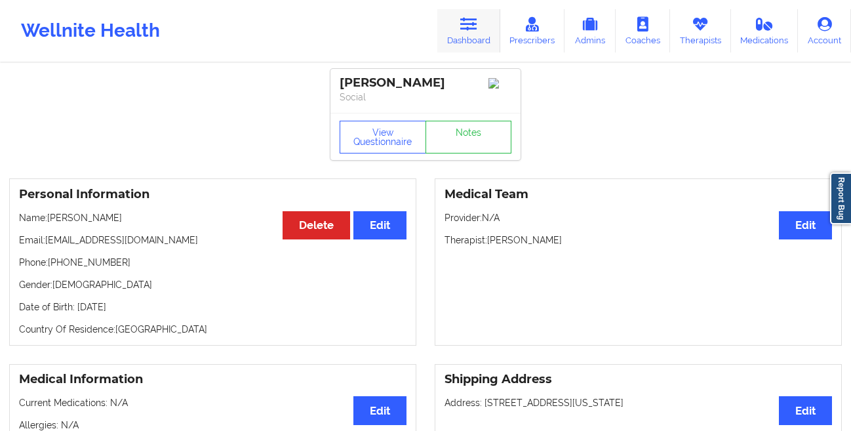
click at [465, 25] on icon at bounding box center [468, 24] width 17 height 14
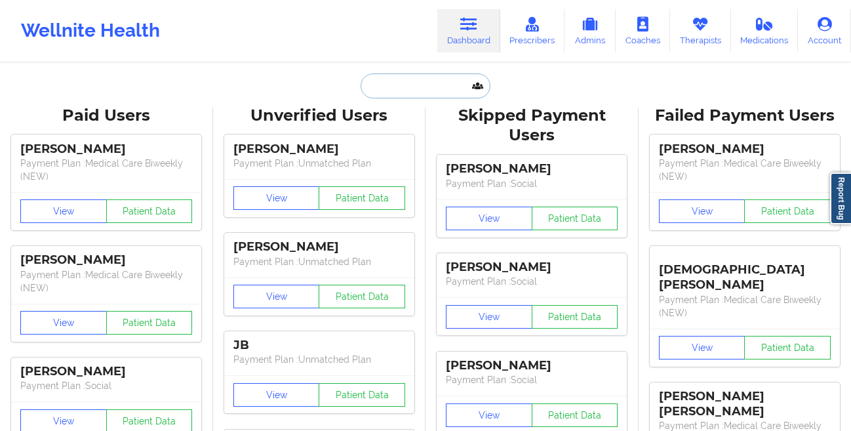
click at [406, 94] on input "text" at bounding box center [425, 85] width 130 height 25
paste input "[PERSON_NAME]"
type input "[PERSON_NAME]"
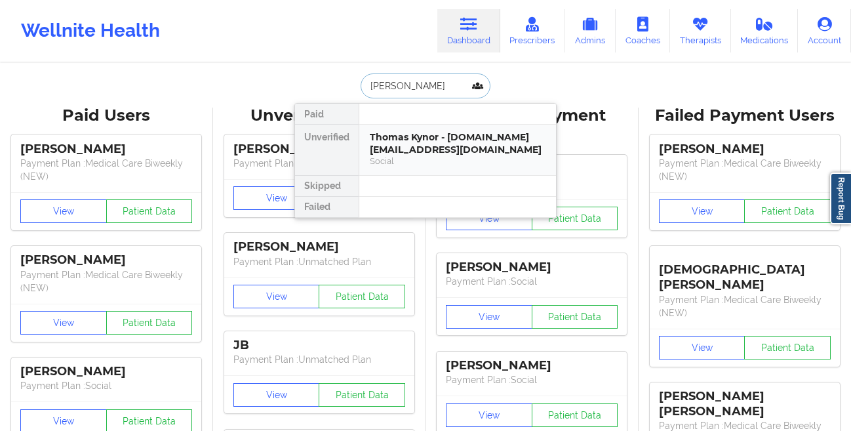
click at [378, 136] on div "Thomas Kynor - [DOMAIN_NAME][EMAIL_ADDRESS][DOMAIN_NAME]" at bounding box center [458, 143] width 176 height 24
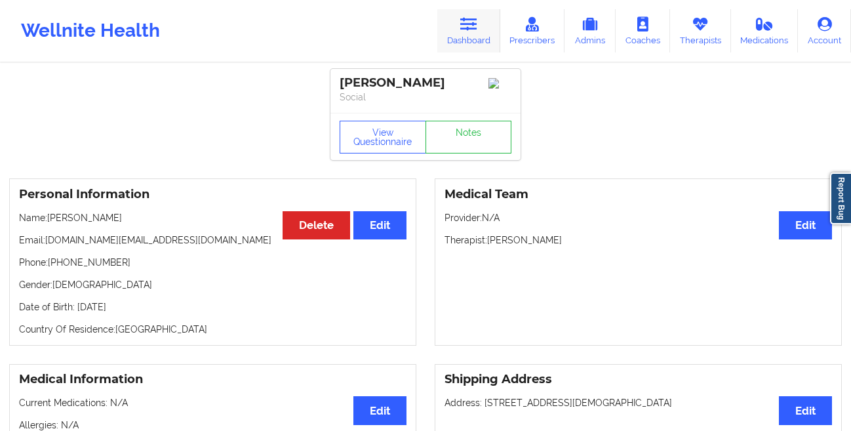
click at [466, 21] on icon at bounding box center [468, 24] width 17 height 14
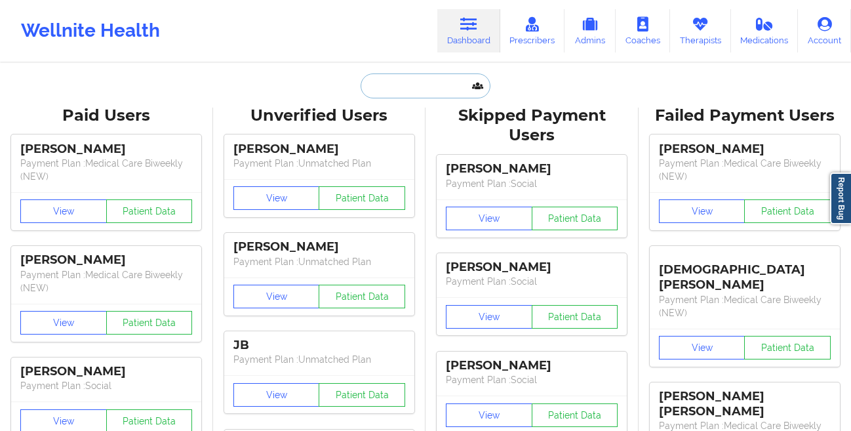
click at [385, 81] on input "text" at bounding box center [425, 85] width 130 height 25
paste input "[PERSON_NAME]"
type input "[PERSON_NAME]"
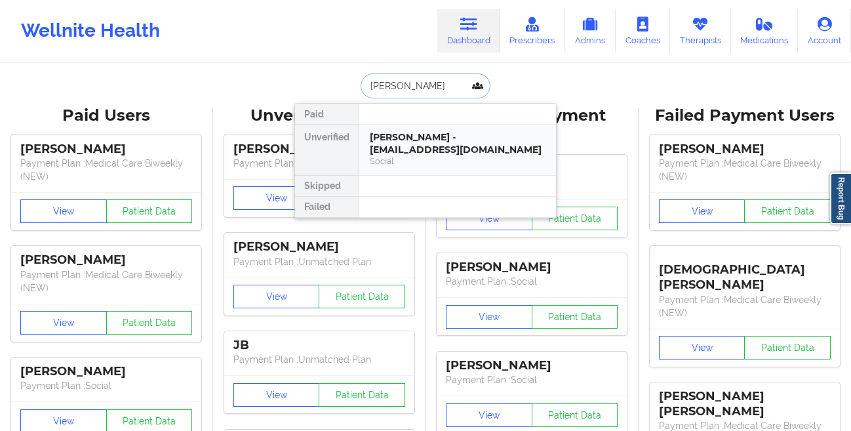
click at [394, 144] on div "[PERSON_NAME] - [EMAIL_ADDRESS][DOMAIN_NAME]" at bounding box center [458, 143] width 176 height 24
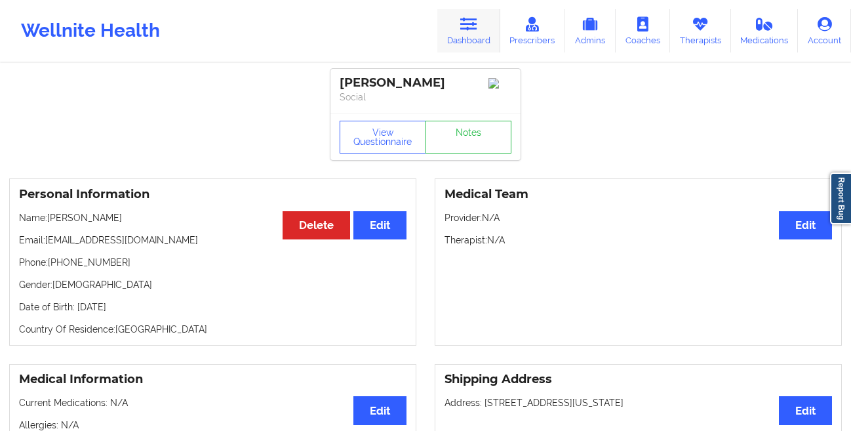
drag, startPoint x: 480, startPoint y: 37, endPoint x: 470, endPoint y: 37, distance: 9.8
click at [480, 37] on link "Dashboard" at bounding box center [468, 30] width 63 height 43
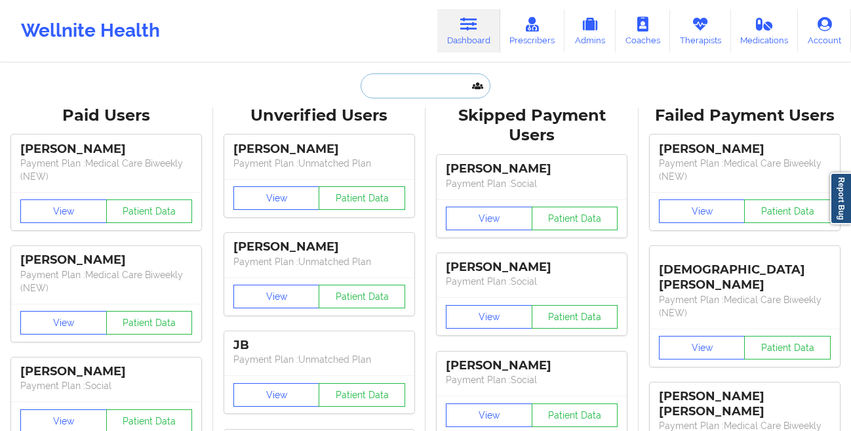
click at [375, 86] on input "text" at bounding box center [425, 85] width 130 height 25
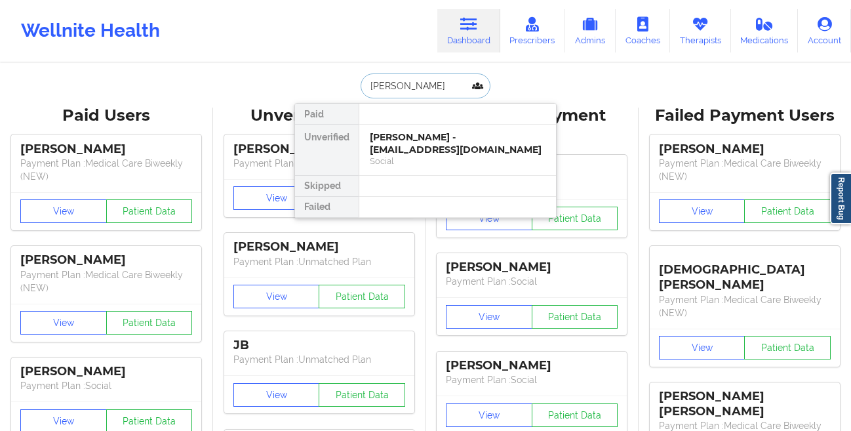
type input "[PERSON_NAME]"
click at [386, 139] on div "[PERSON_NAME] - [EMAIL_ADDRESS][DOMAIN_NAME]" at bounding box center [458, 143] width 176 height 24
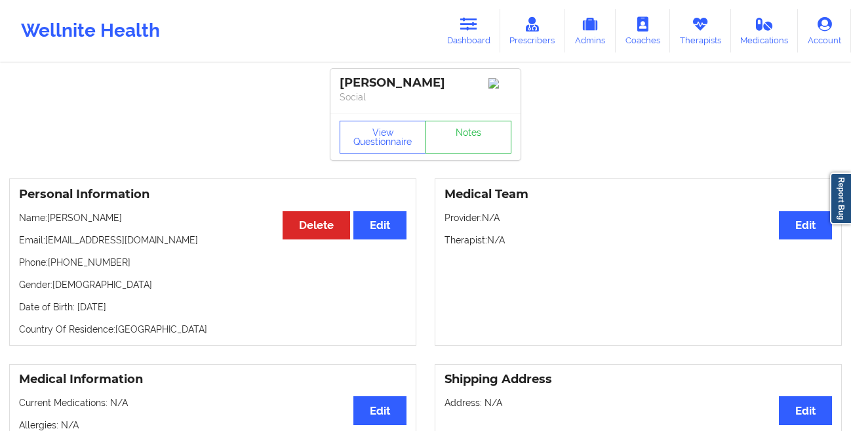
click at [470, 53] on div "Wellnite Health Dashboard Prescribers Admins Coaches Therapists Medications Acc…" at bounding box center [425, 31] width 851 height 52
click at [469, 34] on link "Dashboard" at bounding box center [468, 30] width 63 height 43
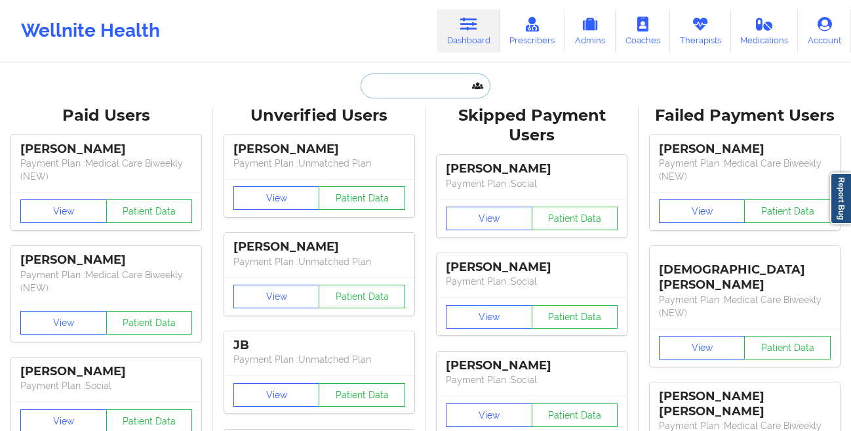
click at [384, 94] on input "text" at bounding box center [425, 85] width 130 height 25
paste input "[EMAIL_ADDRESS][DOMAIN_NAME]"
type input "[EMAIL_ADDRESS][DOMAIN_NAME]"
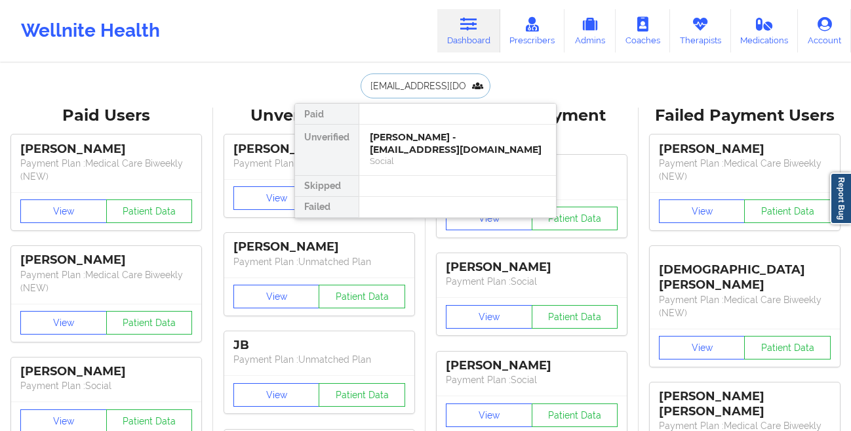
scroll to position [0, 9]
click at [394, 137] on div "[PERSON_NAME] - [EMAIL_ADDRESS][DOMAIN_NAME]" at bounding box center [458, 143] width 176 height 24
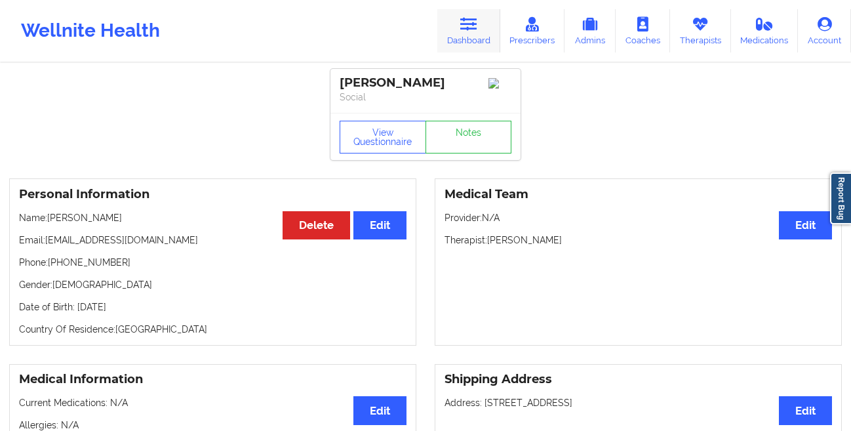
click at [453, 45] on link "Dashboard" at bounding box center [468, 30] width 63 height 43
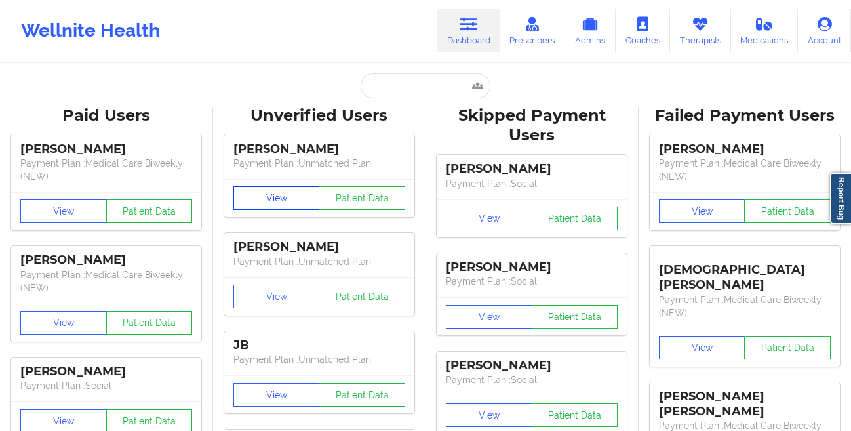
click at [249, 206] on button "View" at bounding box center [276, 198] width 86 height 24
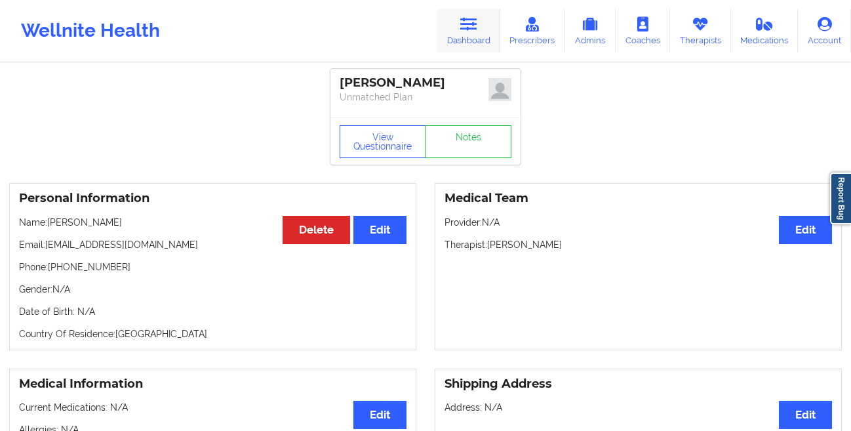
click at [463, 32] on link "Dashboard" at bounding box center [468, 30] width 63 height 43
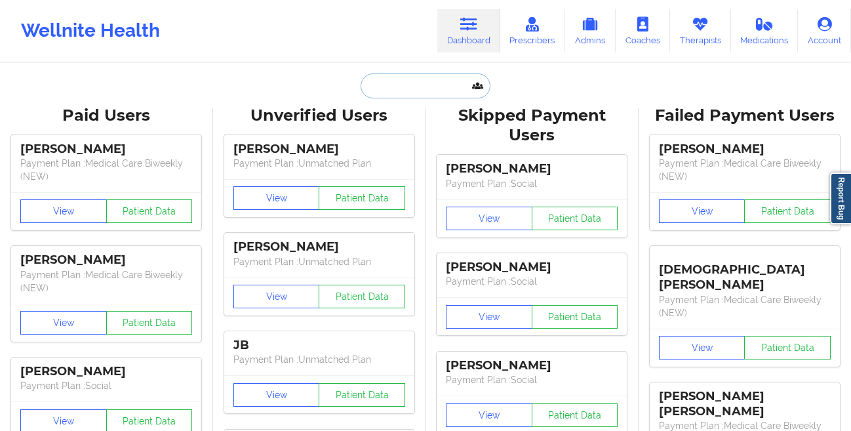
click at [400, 87] on input "text" at bounding box center [425, 85] width 130 height 25
paste input "[EMAIL_ADDRESS][DOMAIN_NAME]"
type input "[EMAIL_ADDRESS][DOMAIN_NAME]"
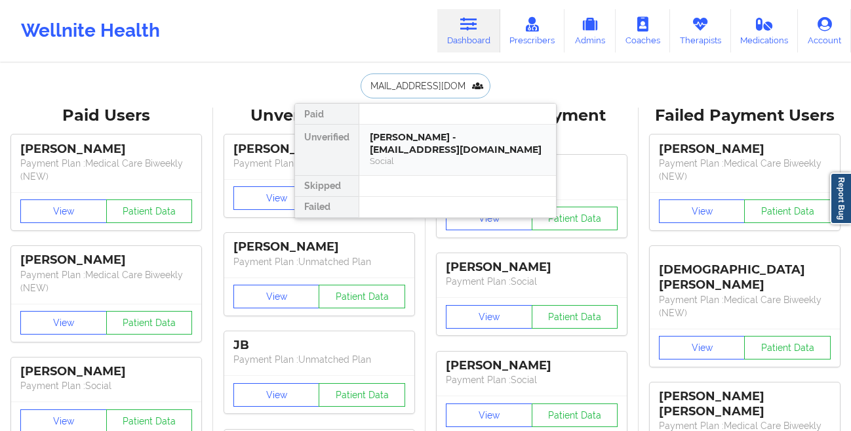
click at [387, 134] on div "[PERSON_NAME] - [EMAIL_ADDRESS][DOMAIN_NAME]" at bounding box center [458, 143] width 176 height 24
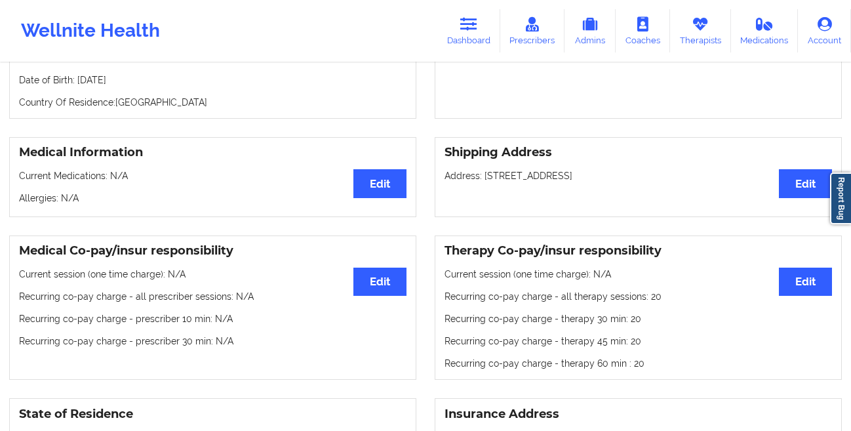
scroll to position [113, 0]
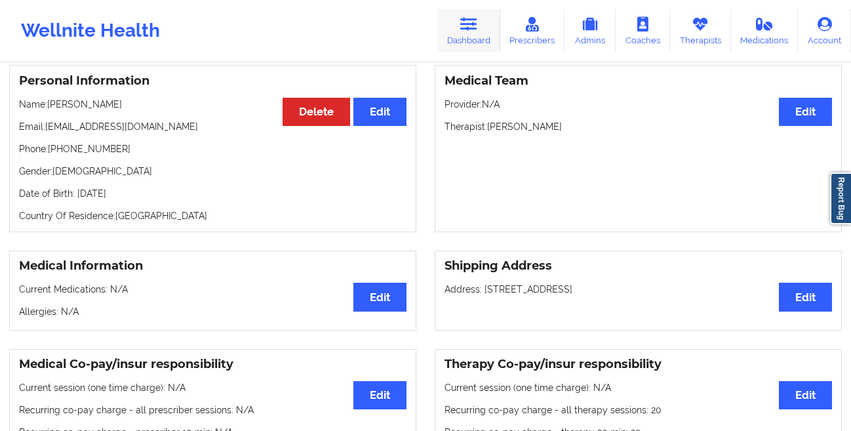
click at [468, 36] on link "Dashboard" at bounding box center [468, 30] width 63 height 43
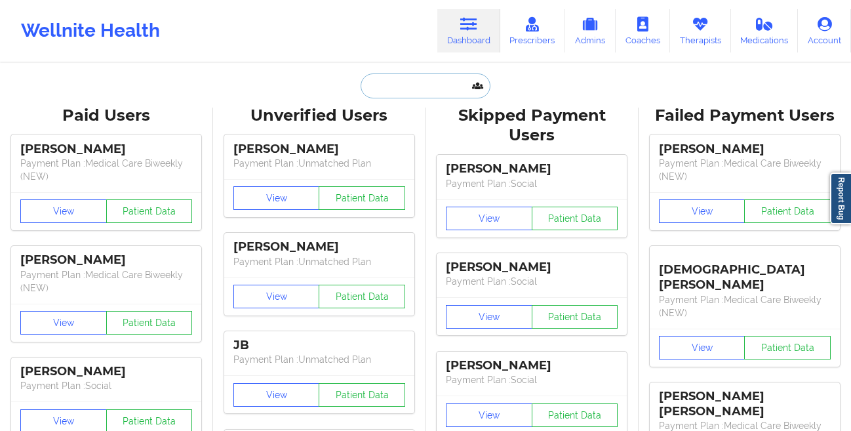
click at [393, 86] on input "text" at bounding box center [425, 85] width 130 height 25
paste input "Tasnim Rida"
type input "Tasnim Rida"
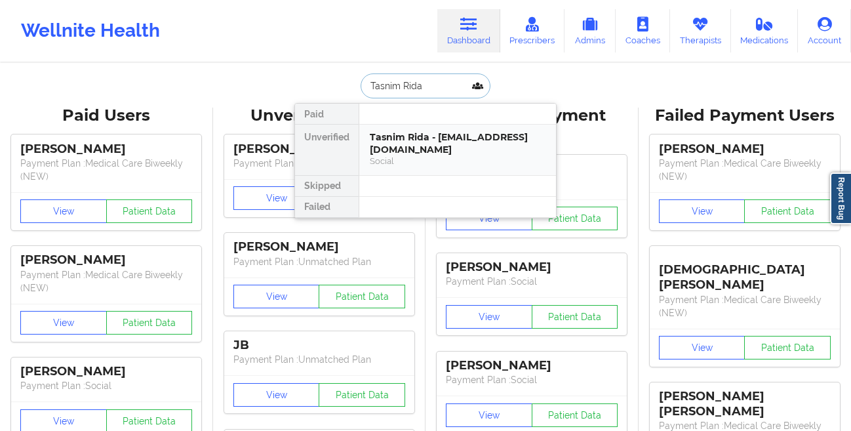
click at [389, 139] on div "Tasnim Rida - [EMAIL_ADDRESS][DOMAIN_NAME]" at bounding box center [458, 143] width 176 height 24
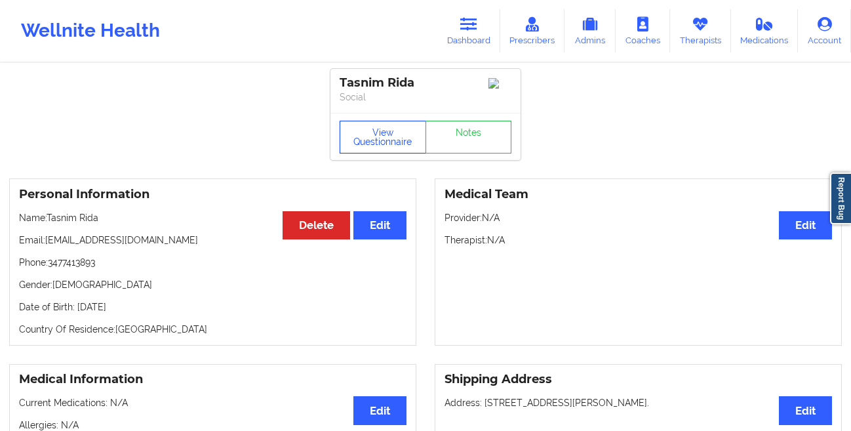
click at [361, 142] on button "View Questionnaire" at bounding box center [382, 137] width 86 height 33
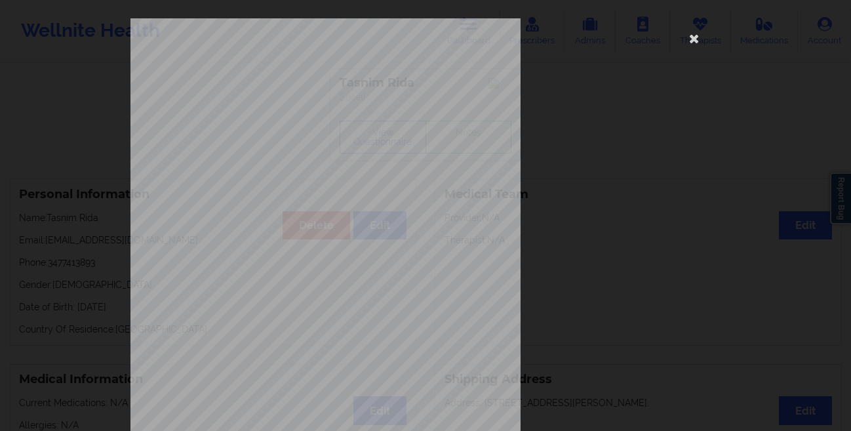
scroll to position [195, 0]
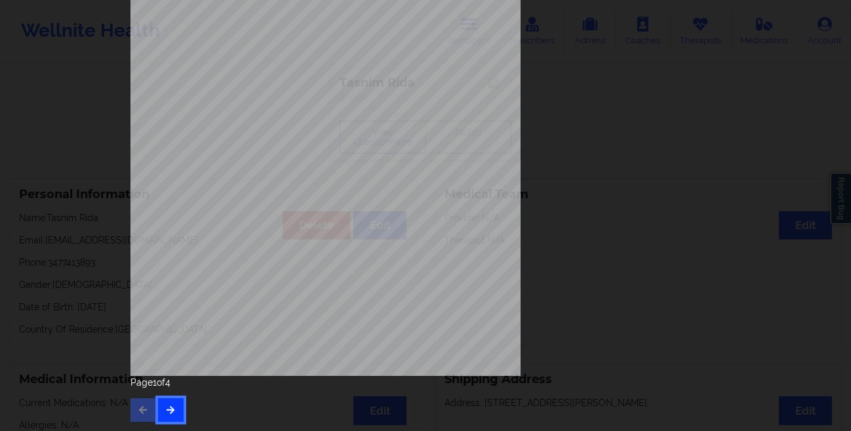
click at [170, 413] on icon "button" at bounding box center [170, 409] width 11 height 8
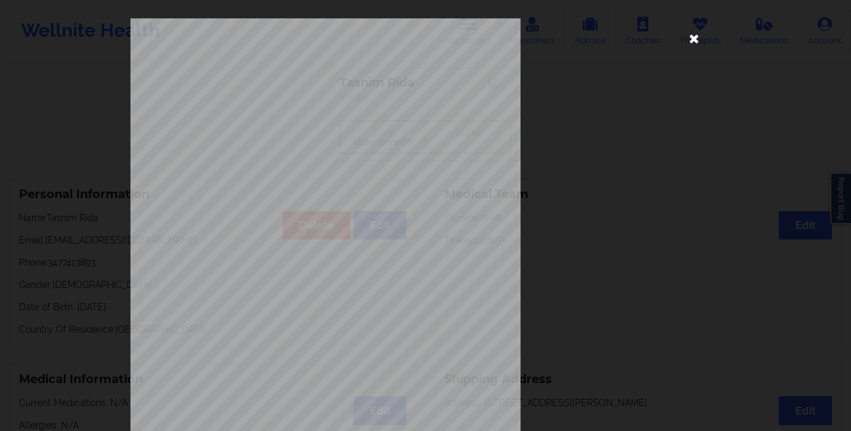
click at [686, 42] on icon at bounding box center [693, 38] width 21 height 21
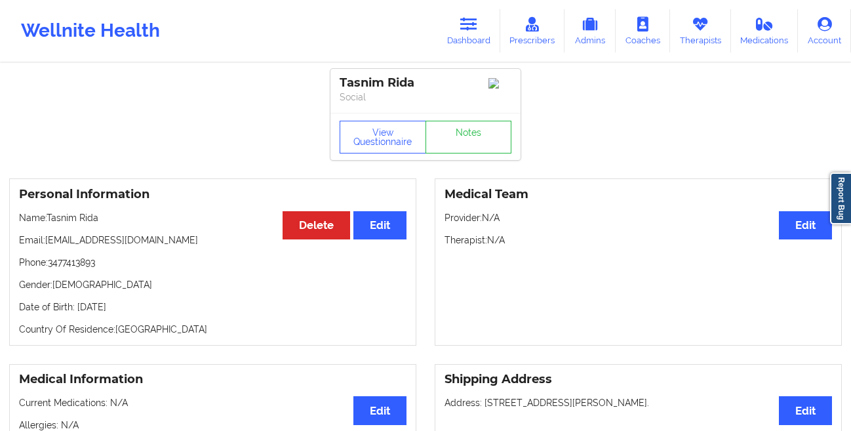
click at [457, 39] on link "Dashboard" at bounding box center [468, 30] width 63 height 43
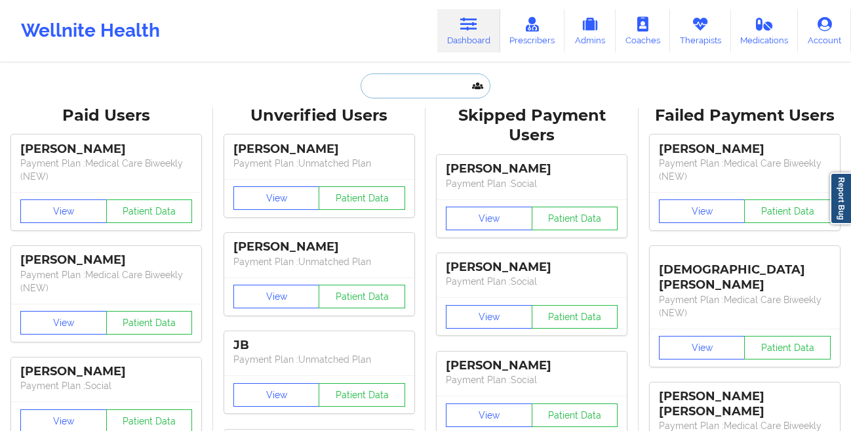
click at [404, 91] on input "text" at bounding box center [425, 85] width 130 height 25
paste input "[PERSON_NAME]"
type input "[PERSON_NAME]"
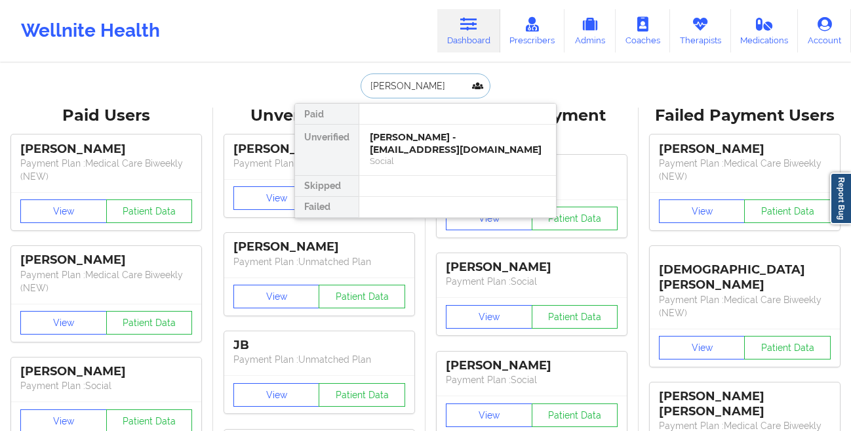
click at [383, 143] on div "[PERSON_NAME] - [EMAIL_ADDRESS][DOMAIN_NAME]" at bounding box center [458, 143] width 176 height 24
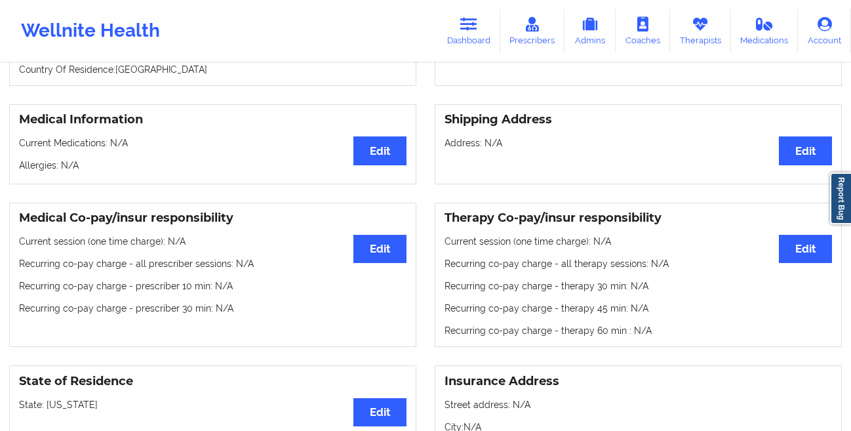
scroll to position [64, 0]
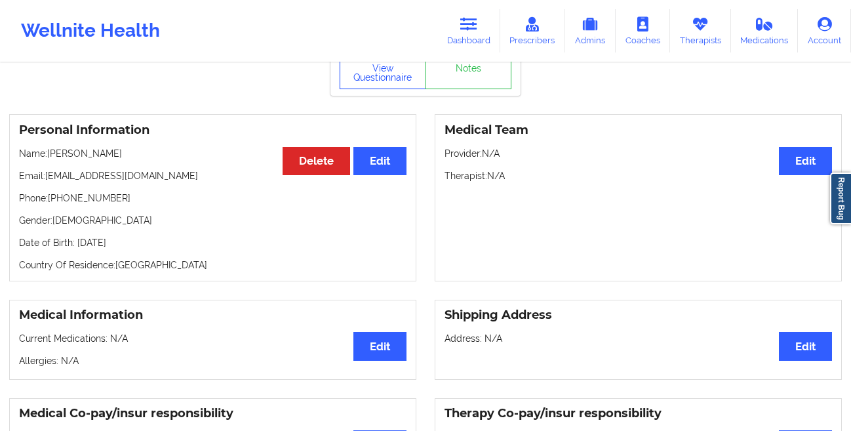
click at [370, 89] on button "View Questionnaire" at bounding box center [382, 72] width 86 height 33
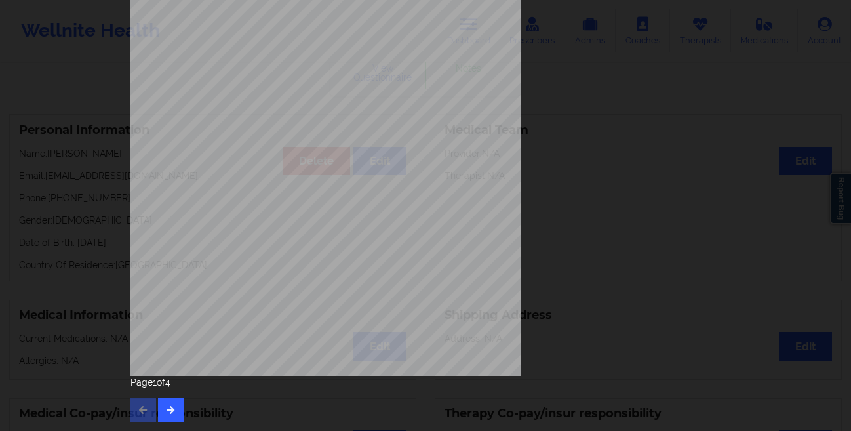
scroll to position [0, 0]
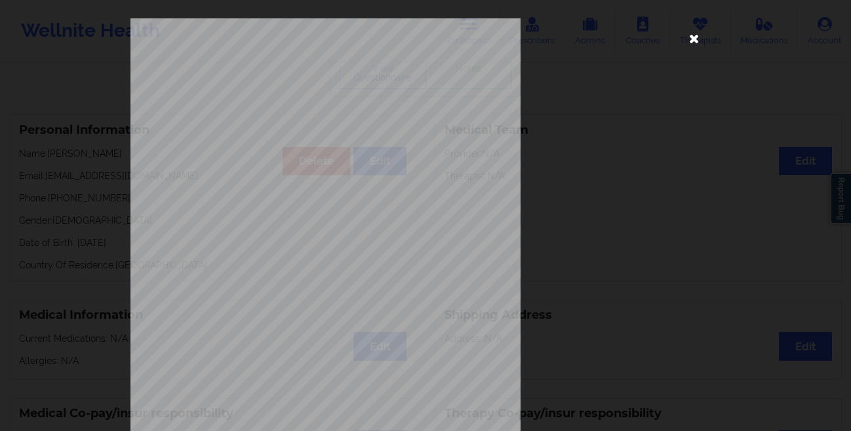
click at [688, 37] on icon at bounding box center [693, 38] width 21 height 21
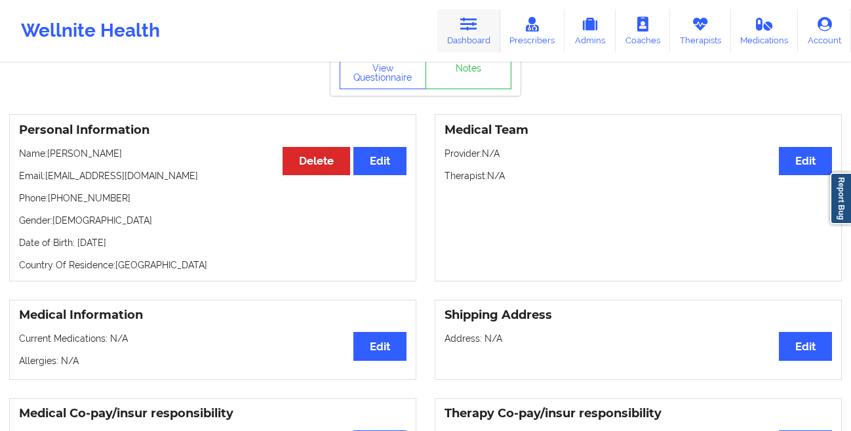
click at [472, 15] on link "Dashboard" at bounding box center [468, 30] width 63 height 43
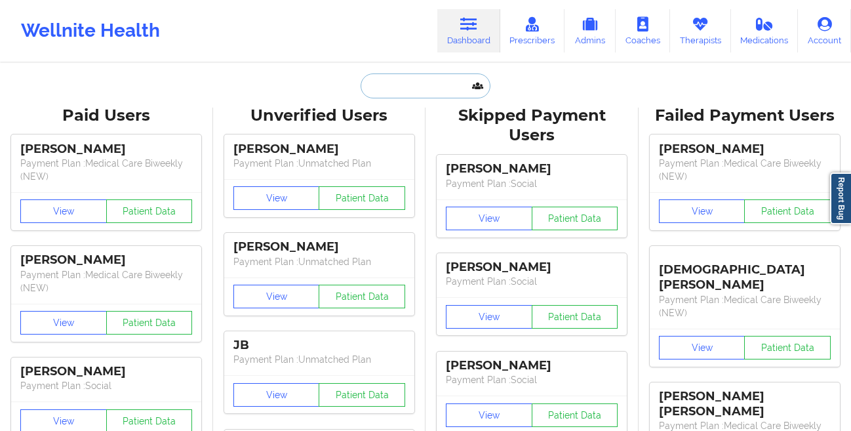
click at [376, 88] on input "text" at bounding box center [425, 85] width 130 height 25
paste input "[EMAIL_ADDRESS][DOMAIN_NAME]"
type input "[EMAIL_ADDRESS][DOMAIN_NAME]"
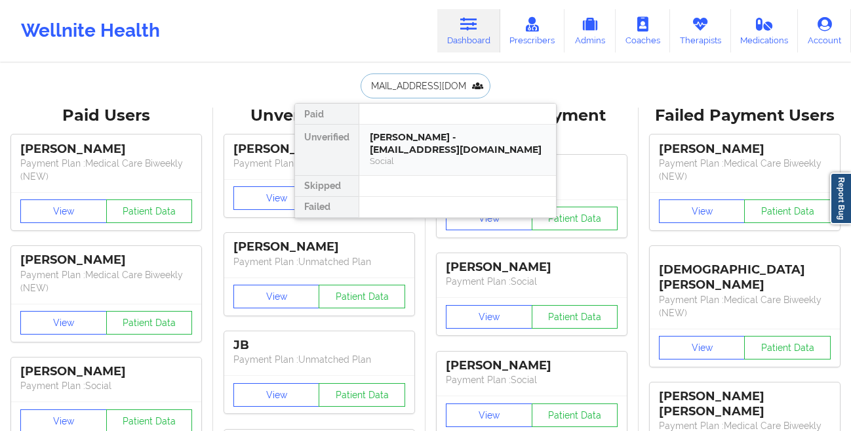
click at [379, 147] on div "[PERSON_NAME] - [EMAIL_ADDRESS][DOMAIN_NAME]" at bounding box center [458, 143] width 176 height 24
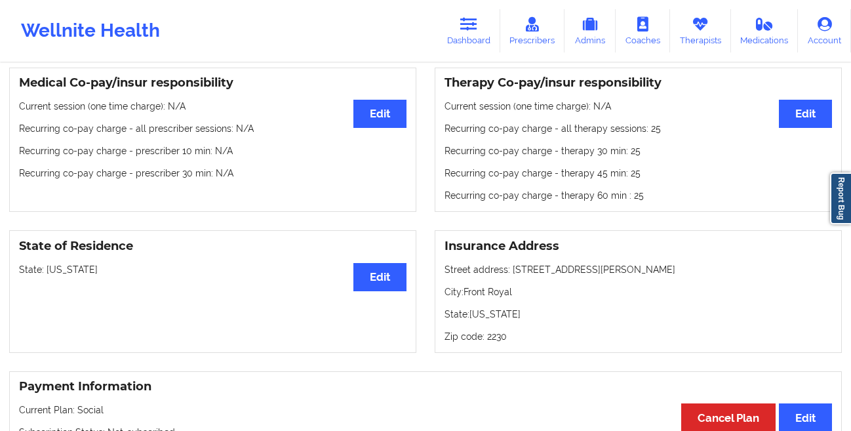
scroll to position [113, 0]
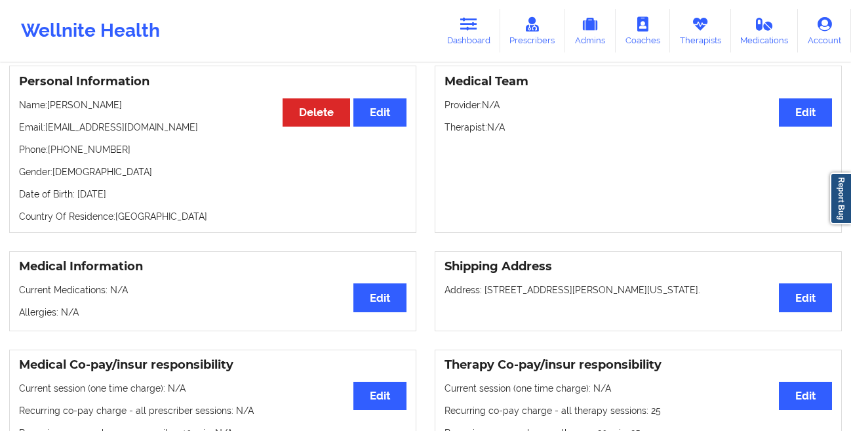
click at [684, 34] on link "Therapists" at bounding box center [700, 30] width 61 height 43
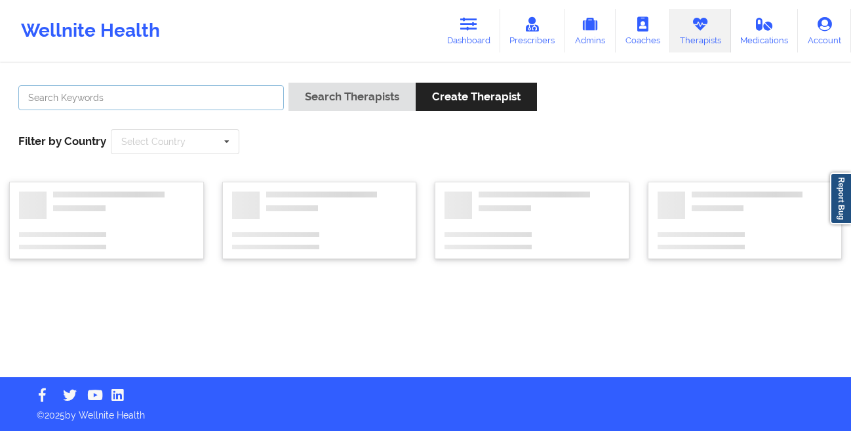
click at [222, 95] on input "text" at bounding box center [150, 97] width 265 height 25
paste input "[PERSON_NAME]"
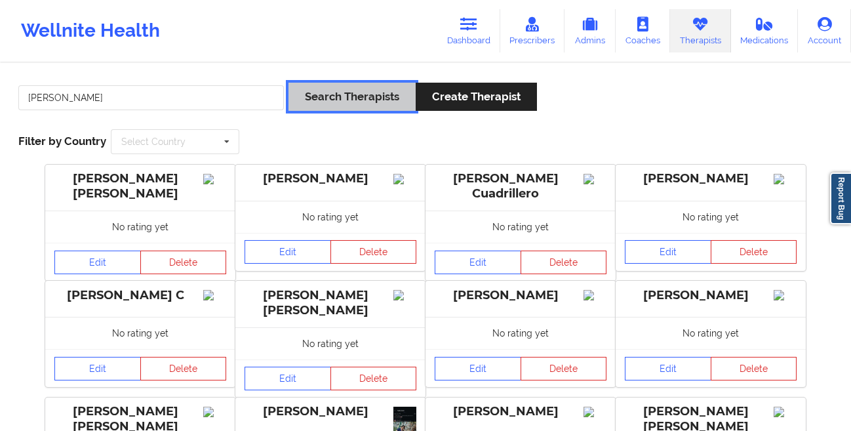
click at [368, 88] on button "Search Therapists" at bounding box center [351, 97] width 127 height 28
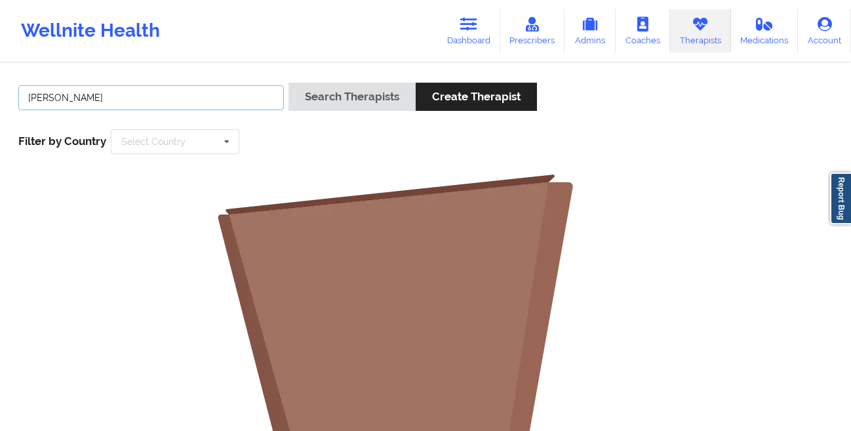
click at [187, 88] on input "[PERSON_NAME]" at bounding box center [150, 97] width 265 height 25
click at [288, 83] on button "Search Therapists" at bounding box center [351, 97] width 127 height 28
click at [141, 95] on input "Oluwakemi" at bounding box center [150, 97] width 265 height 25
paste input "[PERSON_NAME]"
click at [288, 83] on button "Search Therapists" at bounding box center [351, 97] width 127 height 28
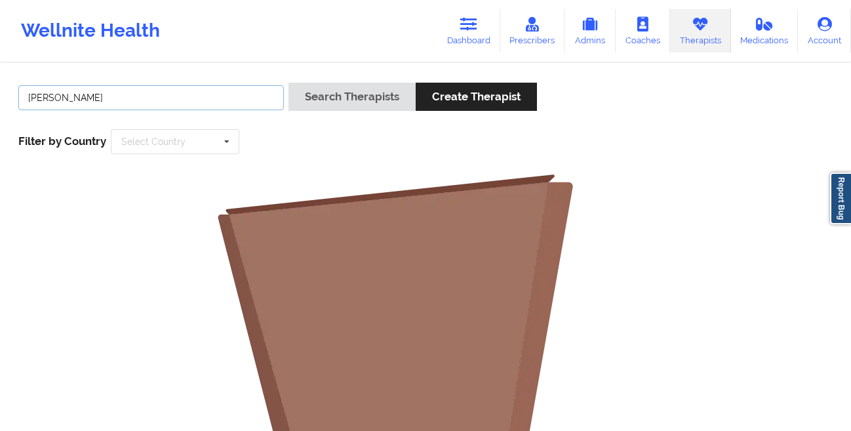
click at [288, 83] on button "Search Therapists" at bounding box center [351, 97] width 127 height 28
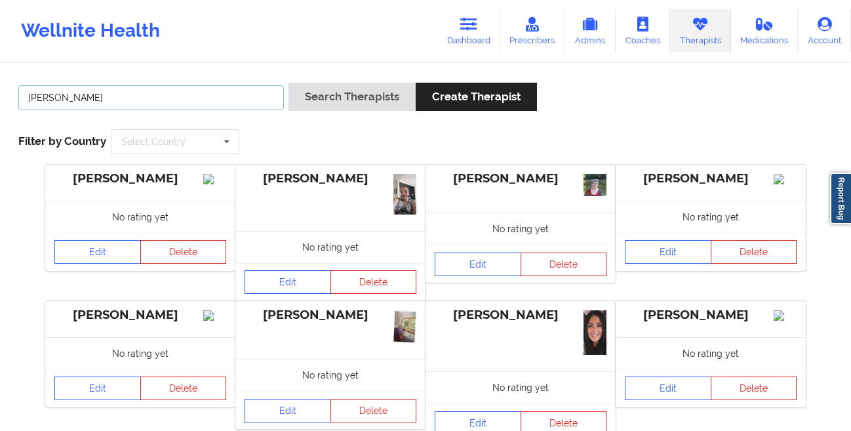
drag, startPoint x: 176, startPoint y: 101, endPoint x: -9, endPoint y: 98, distance: 185.5
click at [0, 98] on html "Wellnite Health Dashboard Prescribers Admins Coaches Therapists Medications Acc…" at bounding box center [425, 215] width 851 height 431
paste input "[PERSON_NAME]"
type input "Oluwakemi"
click at [288, 83] on button "Search Therapists" at bounding box center [351, 97] width 127 height 28
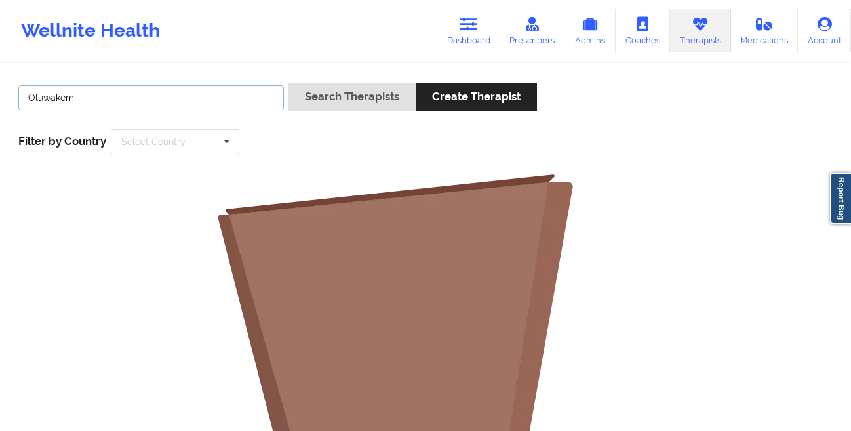
click at [136, 95] on input "Oluwakemi" at bounding box center [150, 97] width 265 height 25
click at [469, 35] on link "Dashboard" at bounding box center [468, 30] width 63 height 43
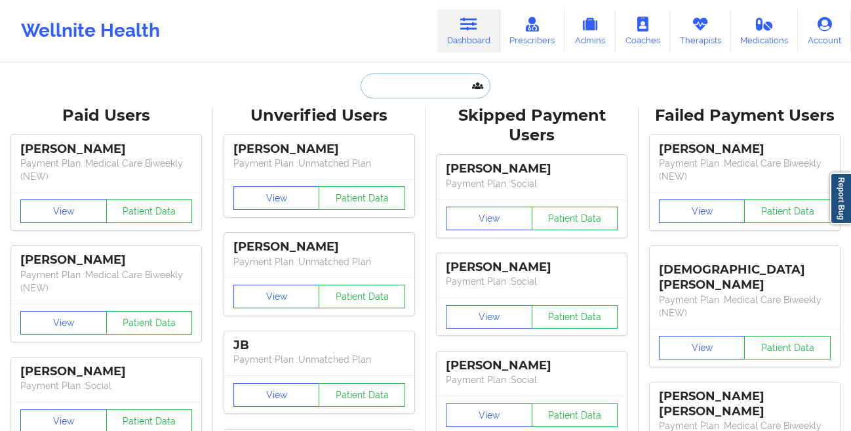
click at [410, 88] on input "text" at bounding box center [425, 85] width 130 height 25
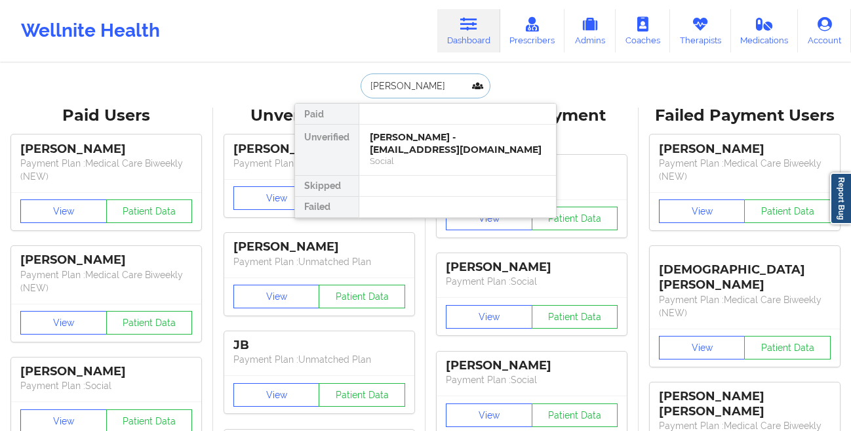
type input "[PERSON_NAME]"
click at [392, 136] on div "[PERSON_NAME] - [EMAIL_ADDRESS][DOMAIN_NAME]" at bounding box center [458, 143] width 176 height 24
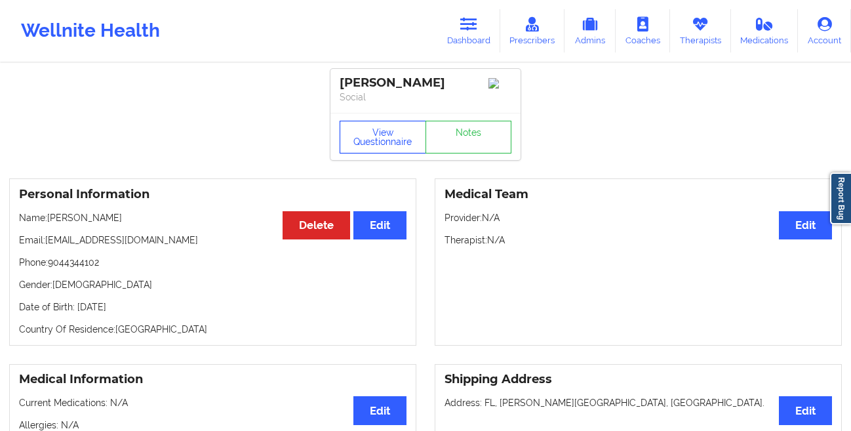
click at [378, 144] on button "View Questionnaire" at bounding box center [382, 137] width 86 height 33
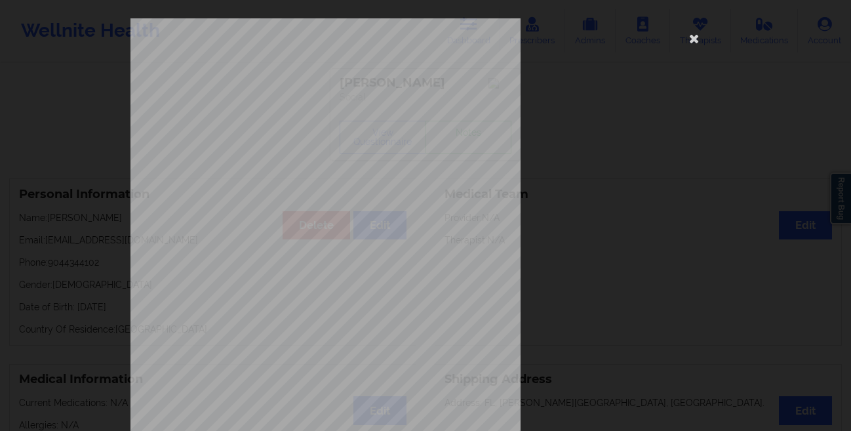
scroll to position [195, 0]
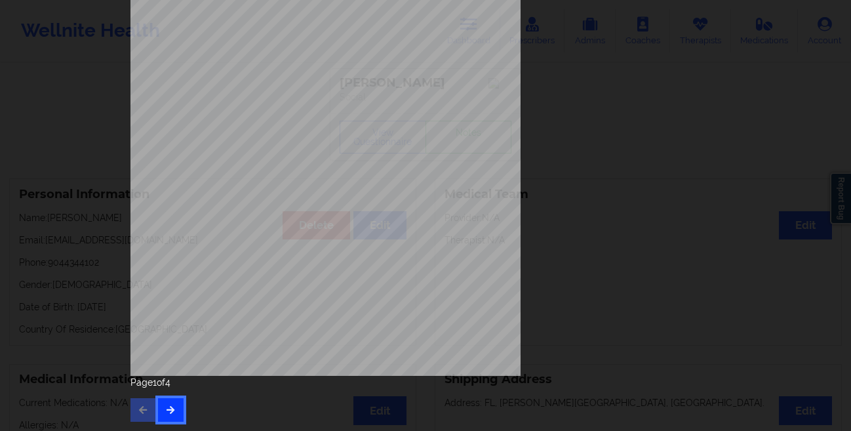
click at [165, 408] on icon "button" at bounding box center [170, 409] width 11 height 8
